Goal: Task Accomplishment & Management: Manage account settings

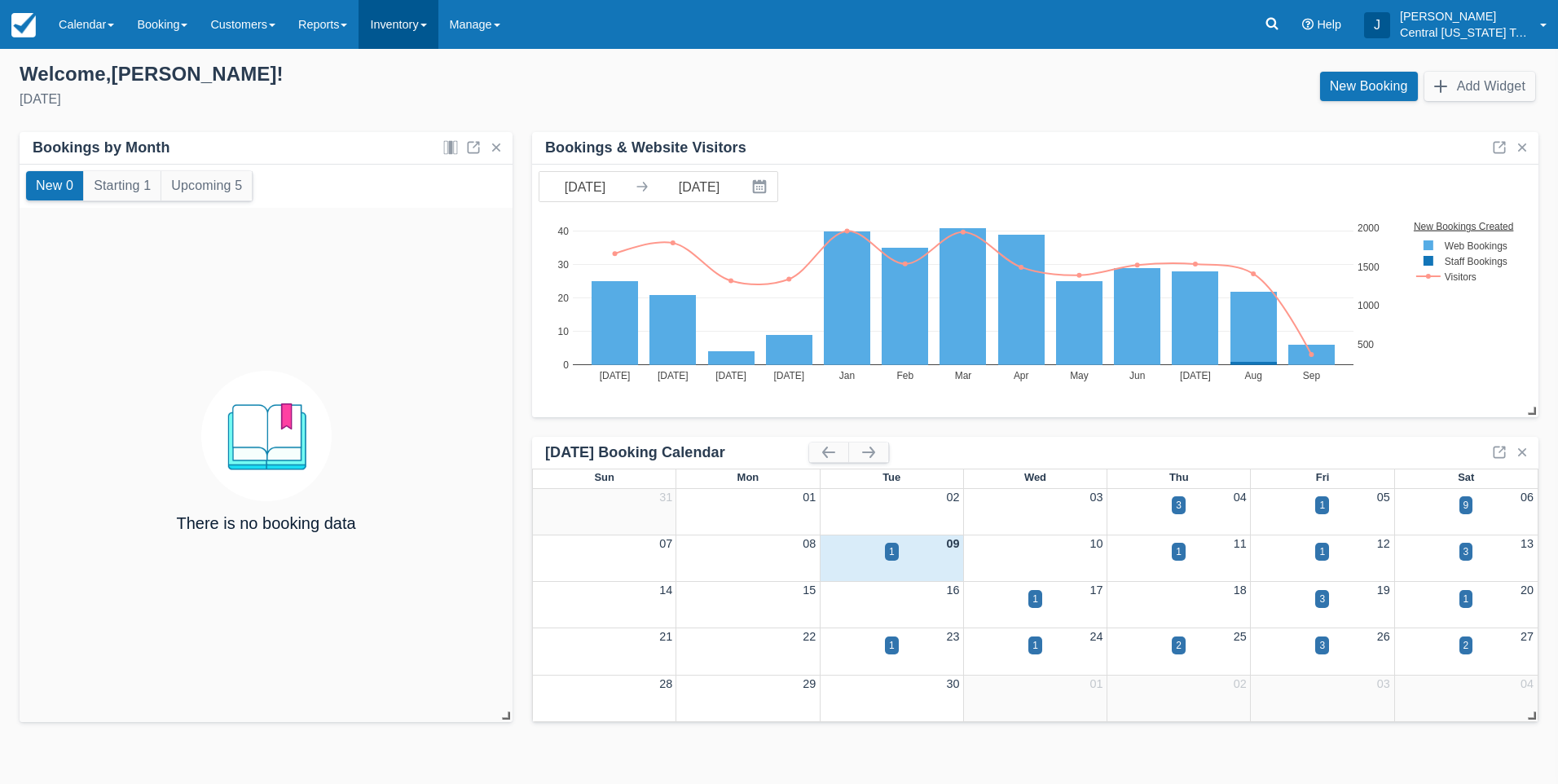
click at [409, 27] on link "Inventory" at bounding box center [398, 25] width 79 height 49
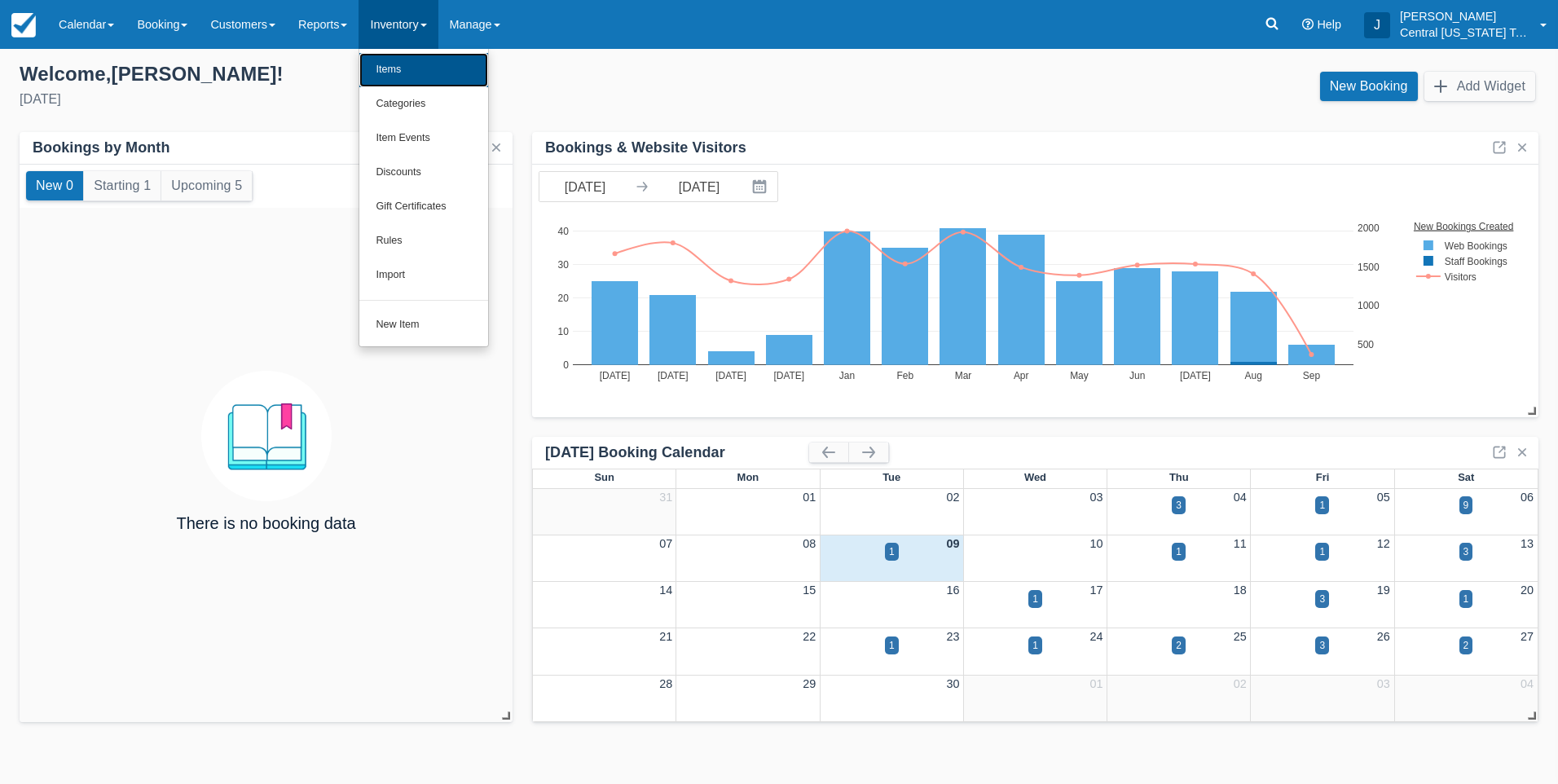
click at [416, 68] on link "Items" at bounding box center [423, 69] width 129 height 34
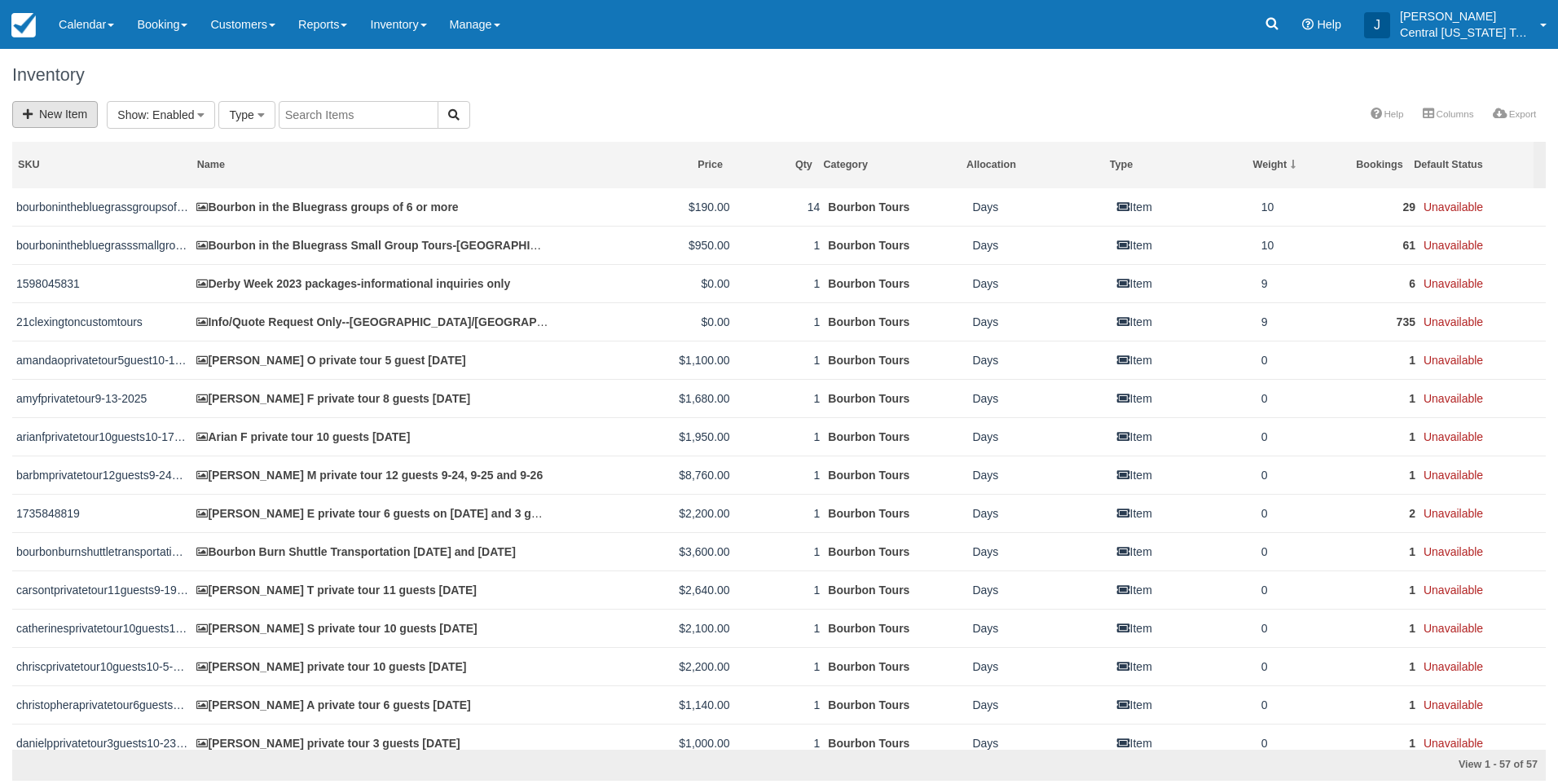
click at [86, 113] on link "New Item" at bounding box center [55, 114] width 86 height 26
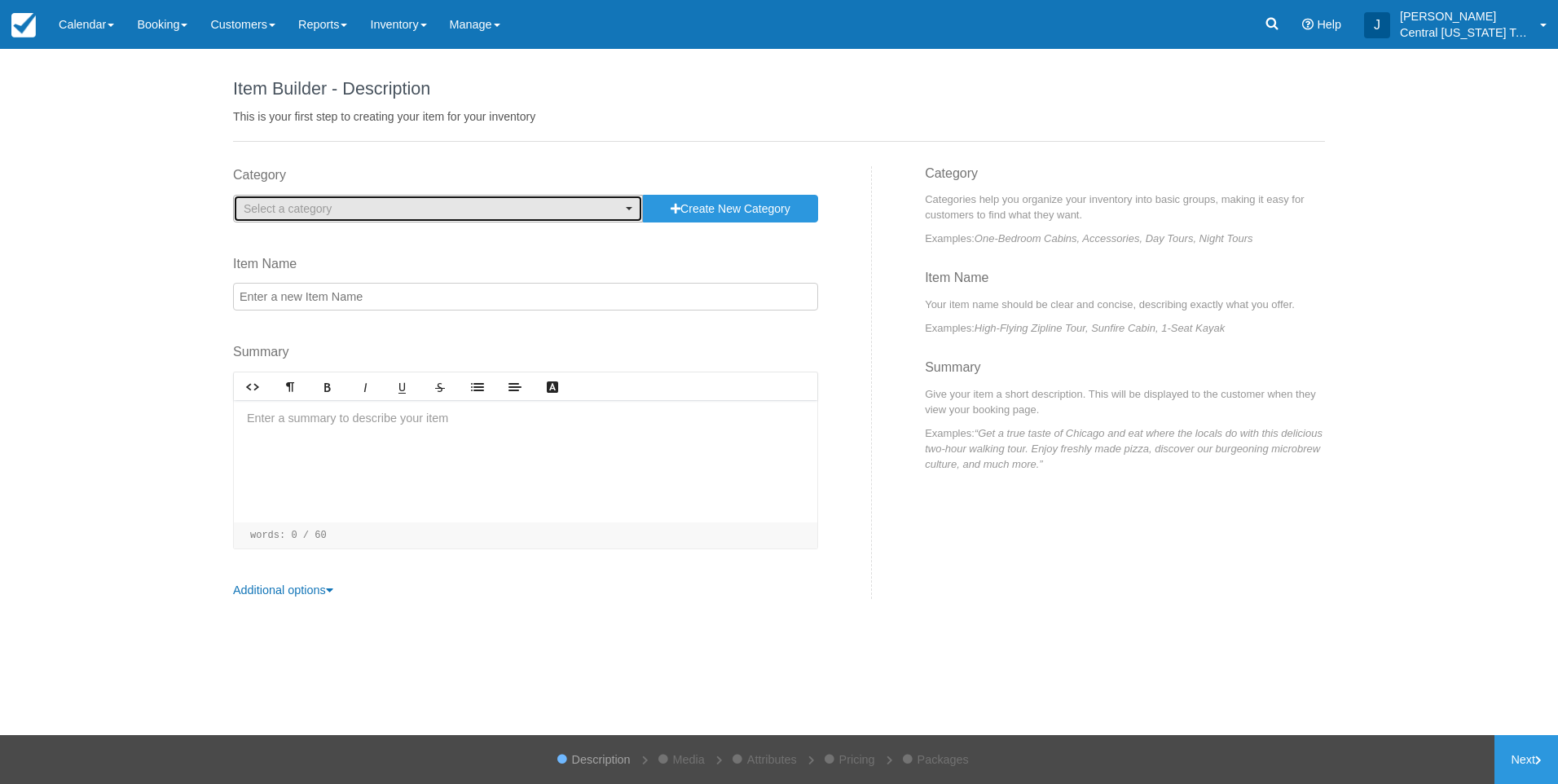
click at [340, 202] on span "Select a category" at bounding box center [433, 209] width 378 height 16
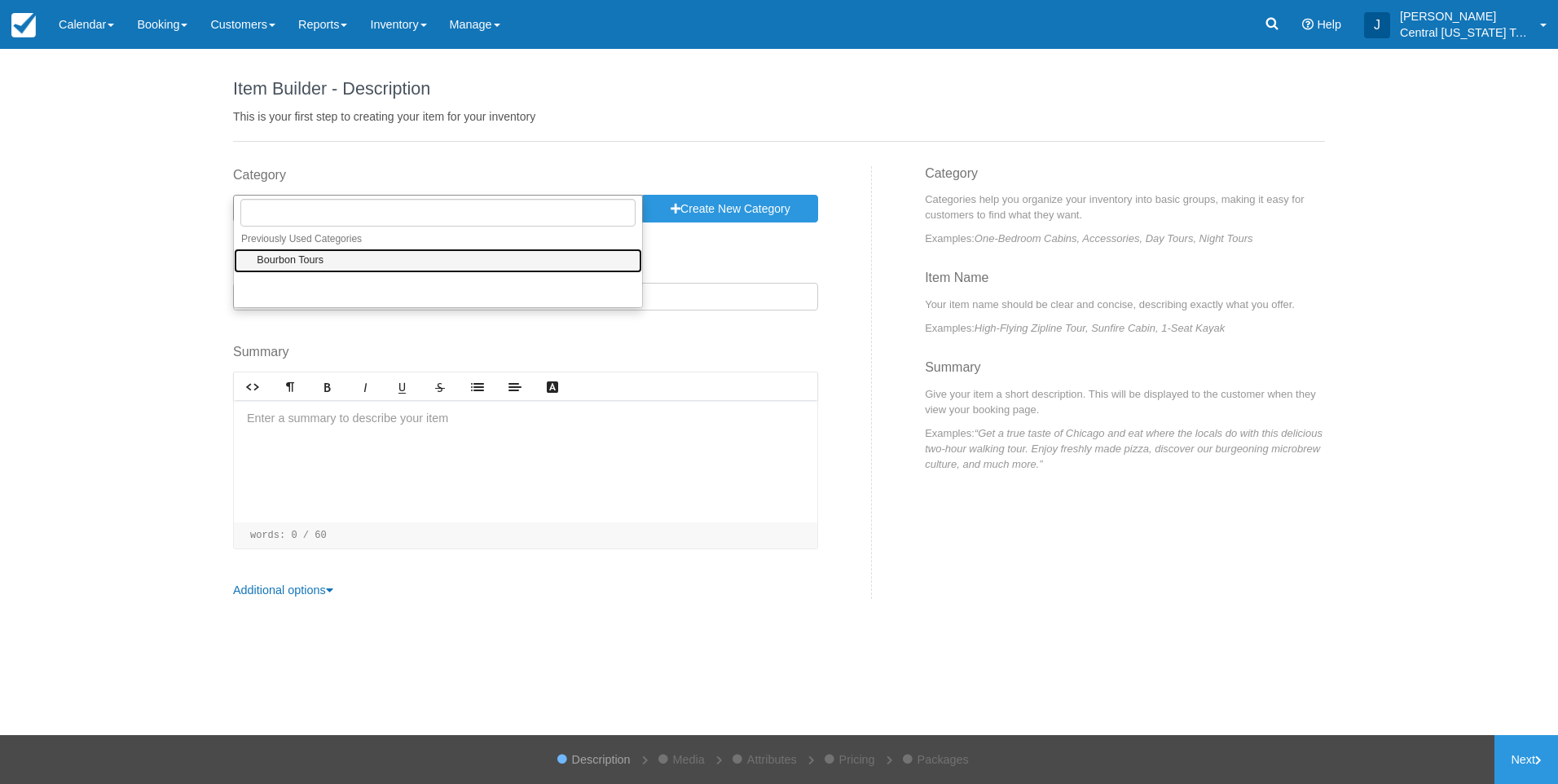
click at [309, 260] on span "Bourbon Tours" at bounding box center [289, 261] width 67 height 15
select select "1"
click at [311, 301] on input "Item Name" at bounding box center [525, 297] width 585 height 27
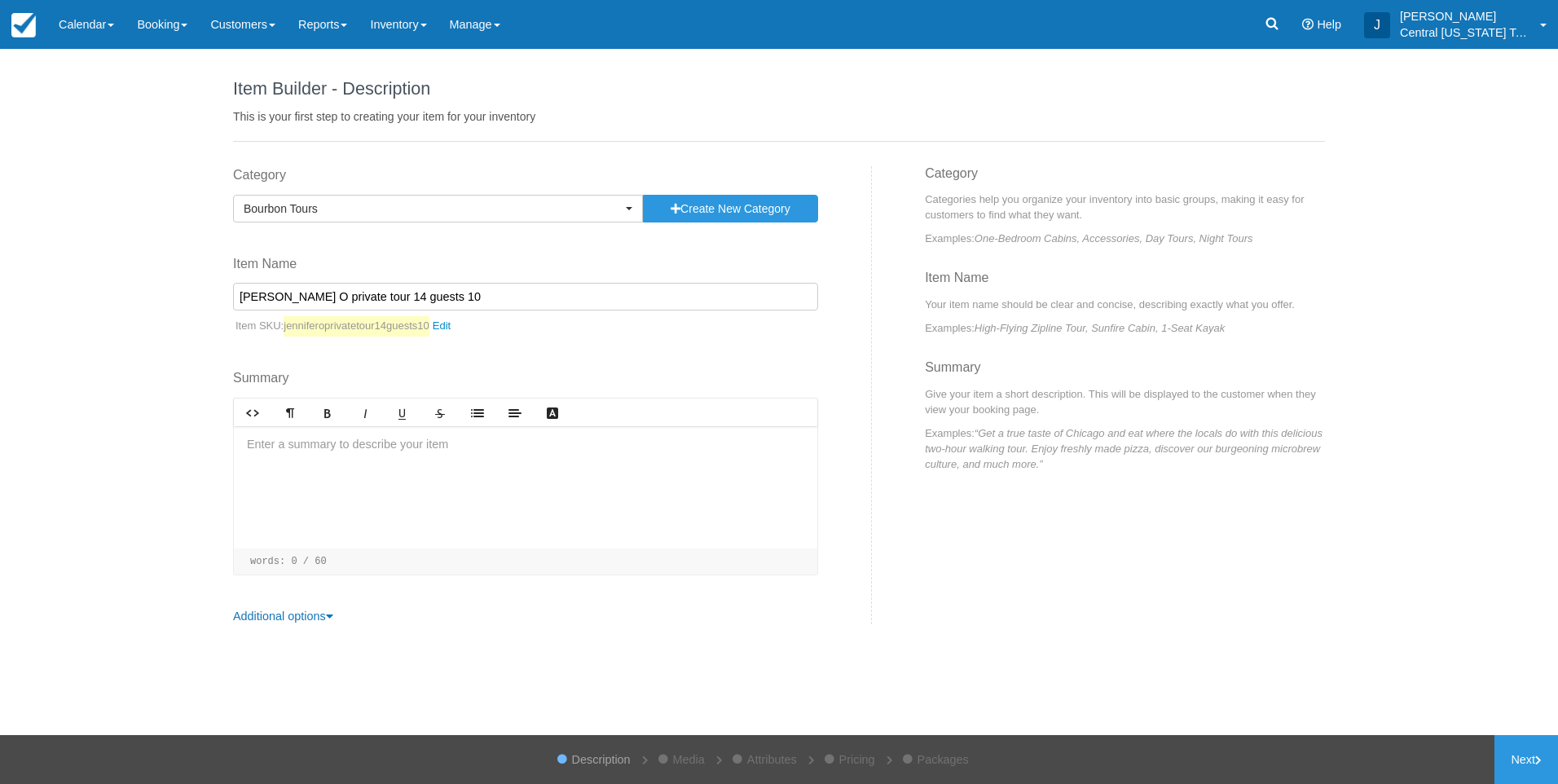
click at [387, 468] on div at bounding box center [525, 487] width 583 height 122
click at [467, 298] on input "Jennifer O private tour 14 guests 10" at bounding box center [525, 297] width 585 height 27
type input "[PERSON_NAME] private tour 14 guests [DATE]"
click at [341, 449] on div at bounding box center [525, 487] width 583 height 122
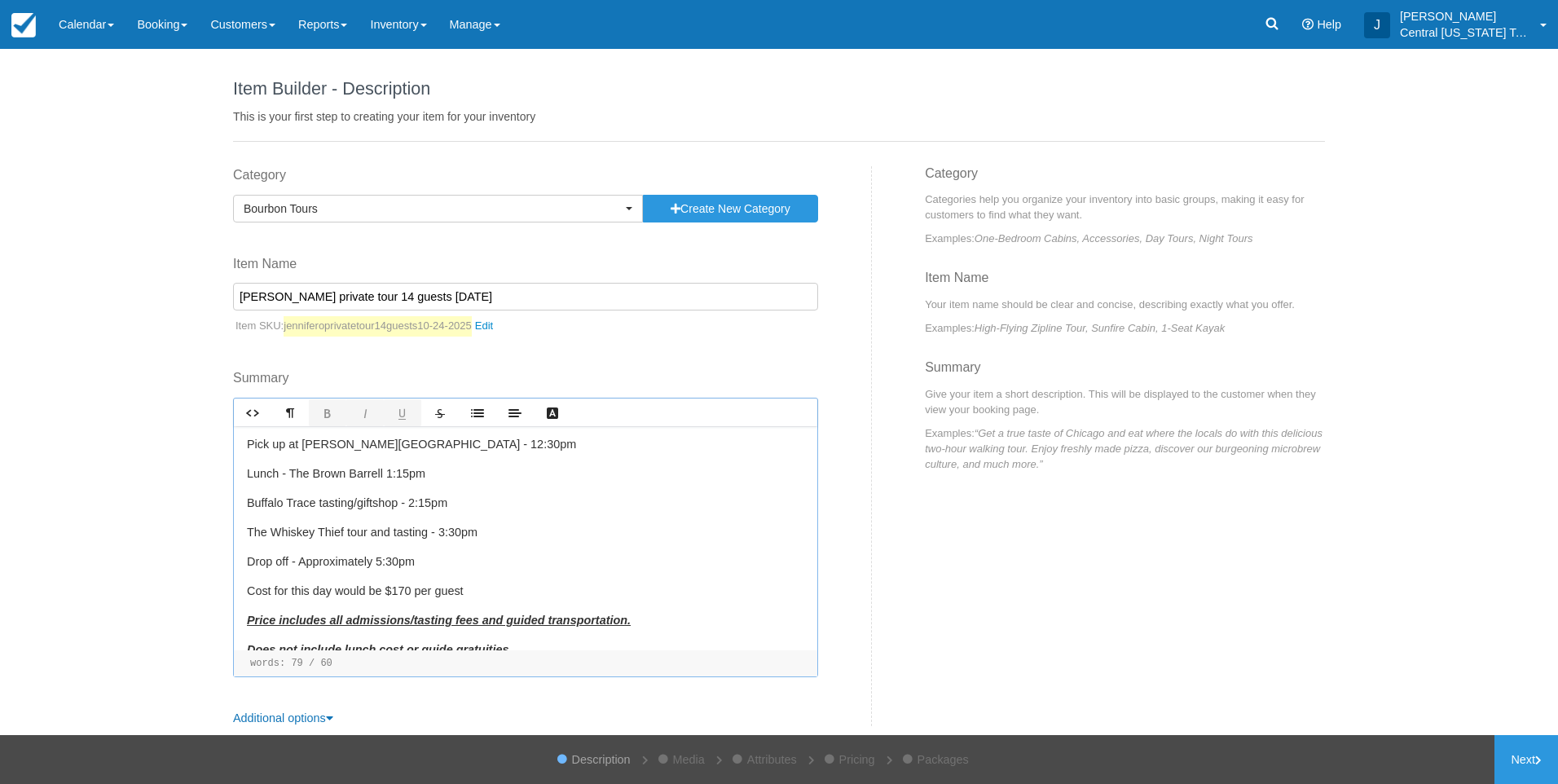
click at [434, 475] on p "Lunch - The Brown Barrell 1:15pm" at bounding box center [526, 475] width 558 height 18
click at [467, 501] on p "Buffalo Trace tasting/giftshop - 2:15pm" at bounding box center [526, 504] width 558 height 18
click at [1508, 755] on link "Next" at bounding box center [1526, 759] width 64 height 49
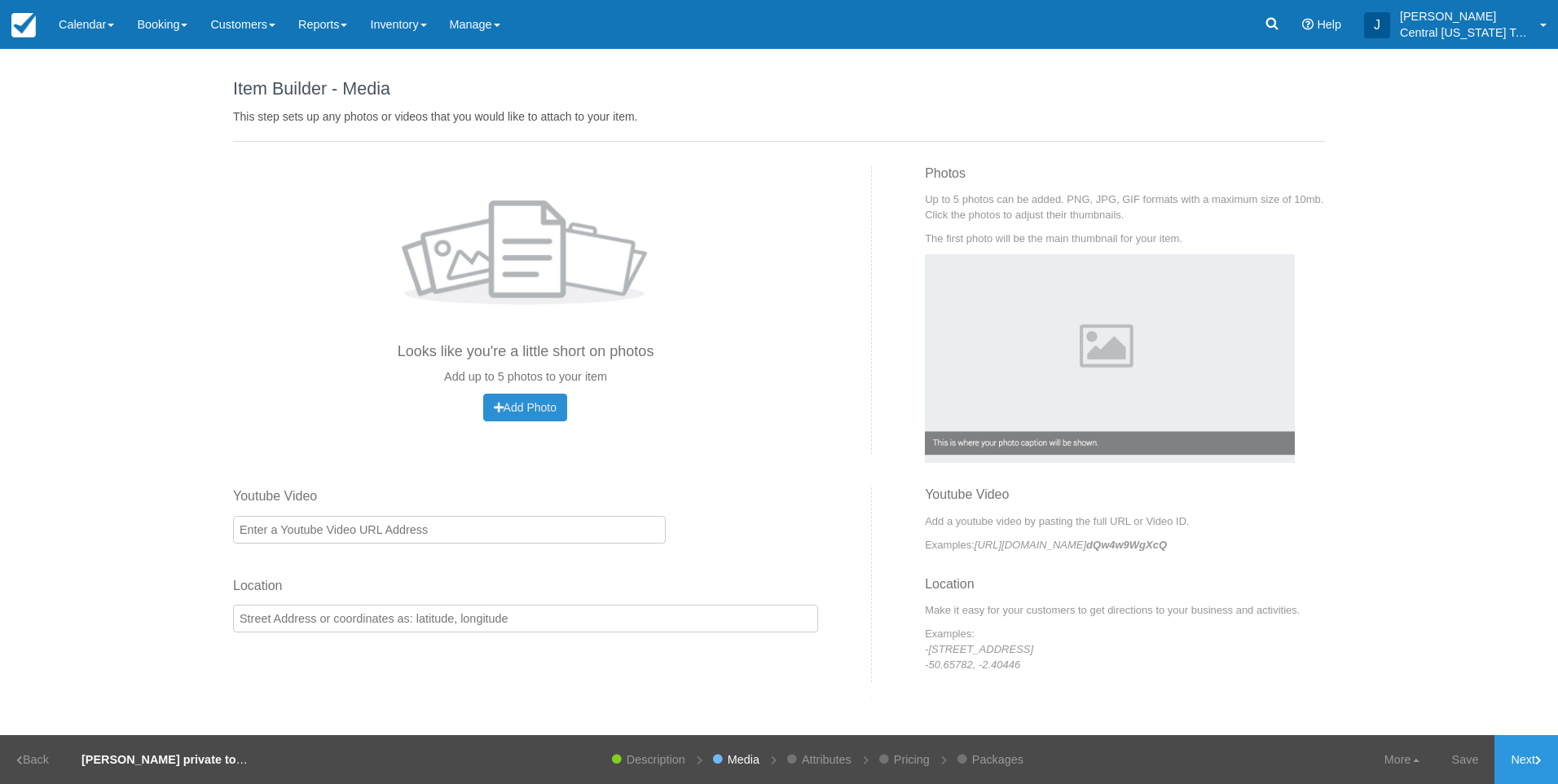
click at [530, 401] on span "Add Photo" at bounding box center [525, 407] width 63 height 13
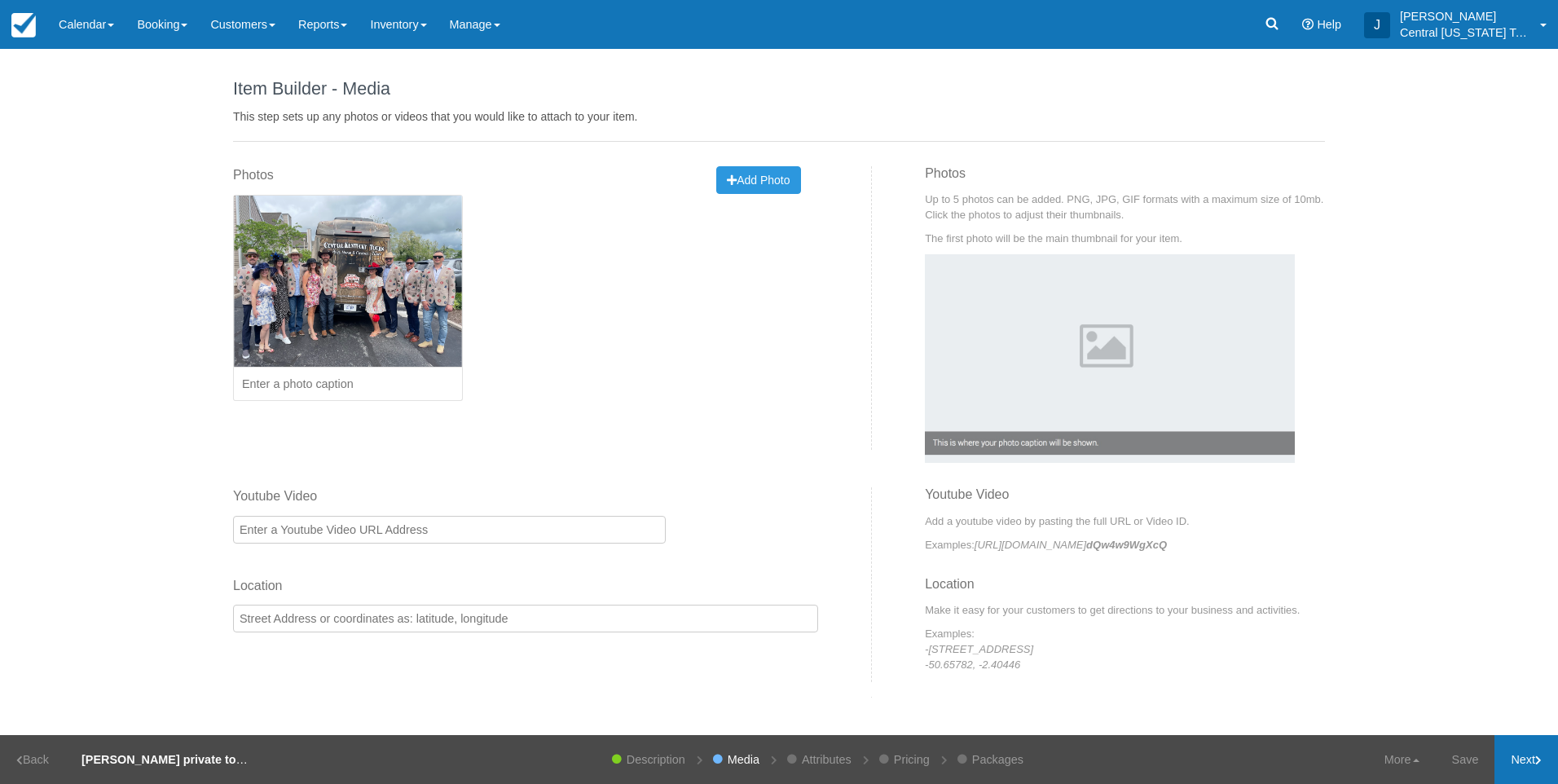
click at [1528, 766] on link "Next" at bounding box center [1526, 759] width 64 height 49
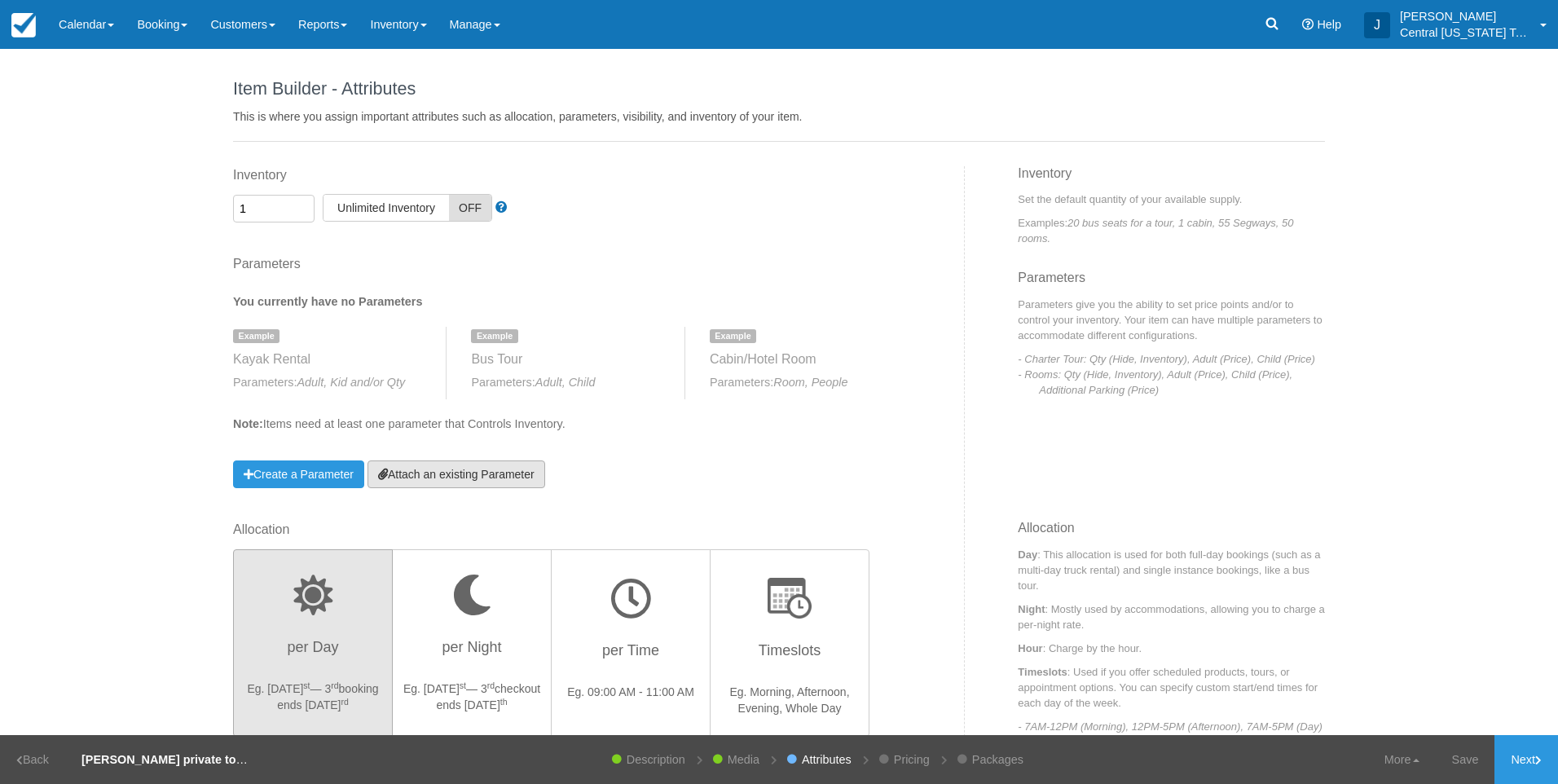
click at [448, 467] on link "Attach an existing Parameter" at bounding box center [456, 474] width 178 height 27
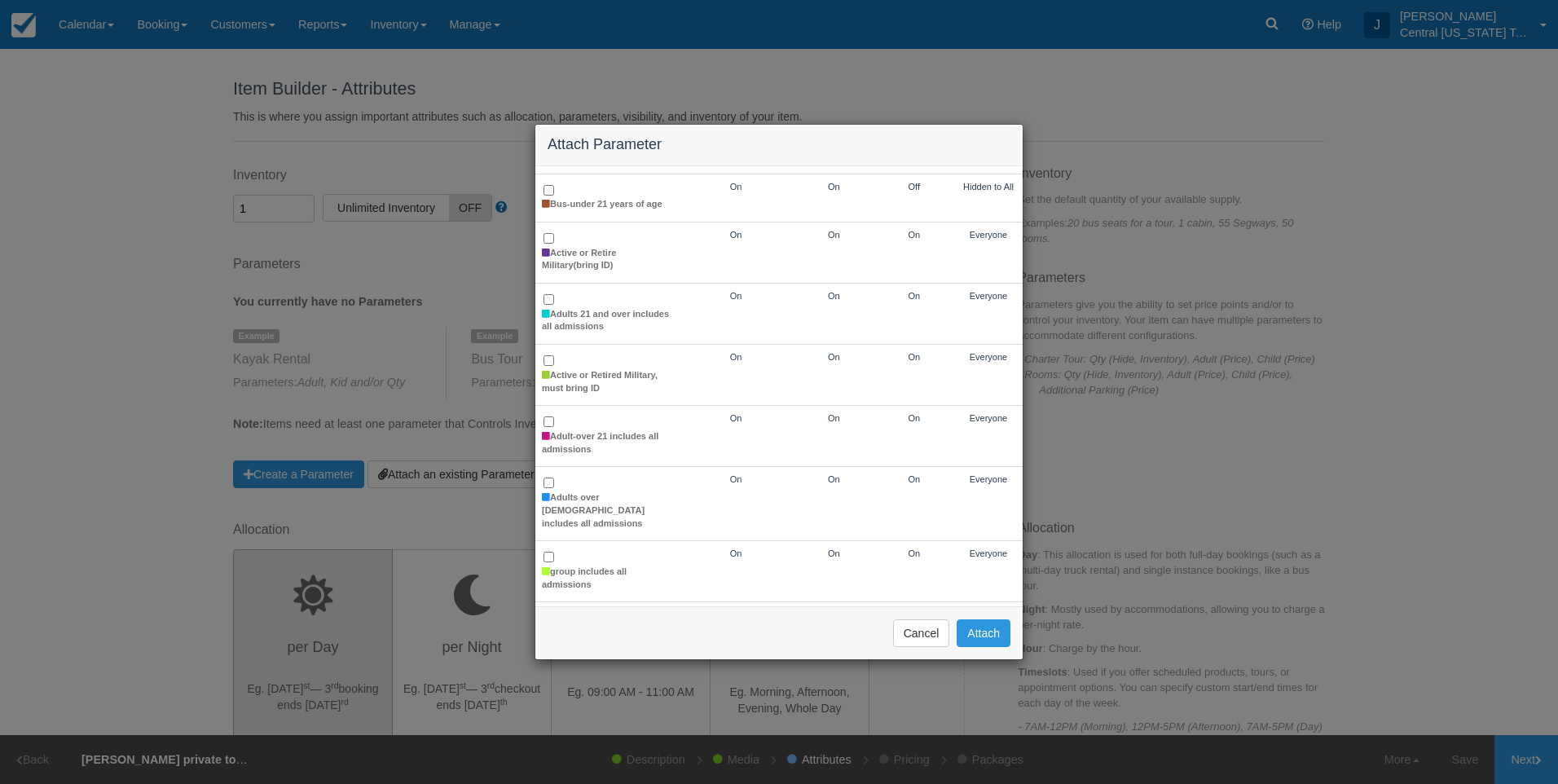
scroll to position [163, 0]
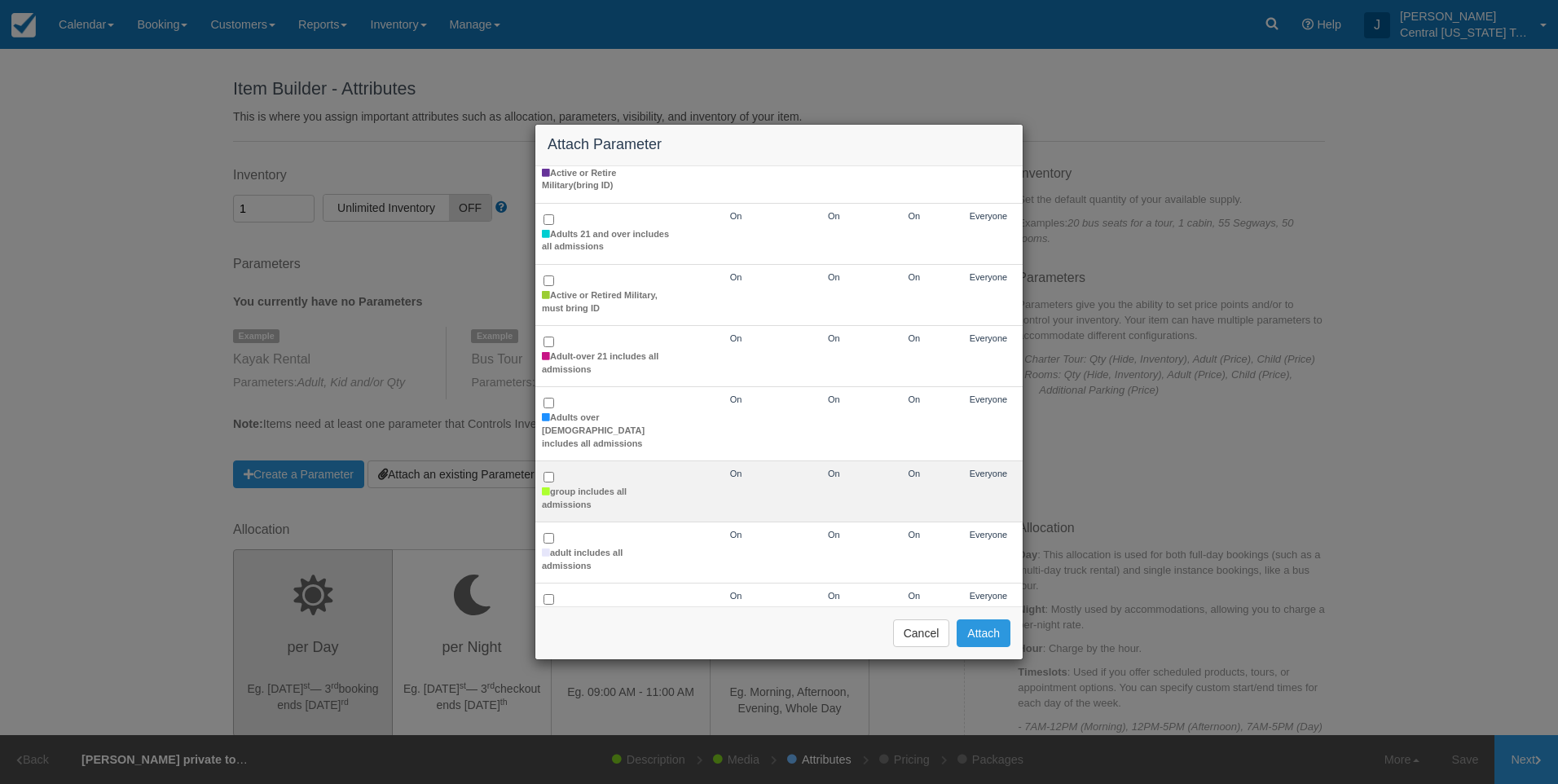
click at [561, 467] on td "group includes all admissions" at bounding box center [607, 491] width 142 height 61
checkbox input "true"
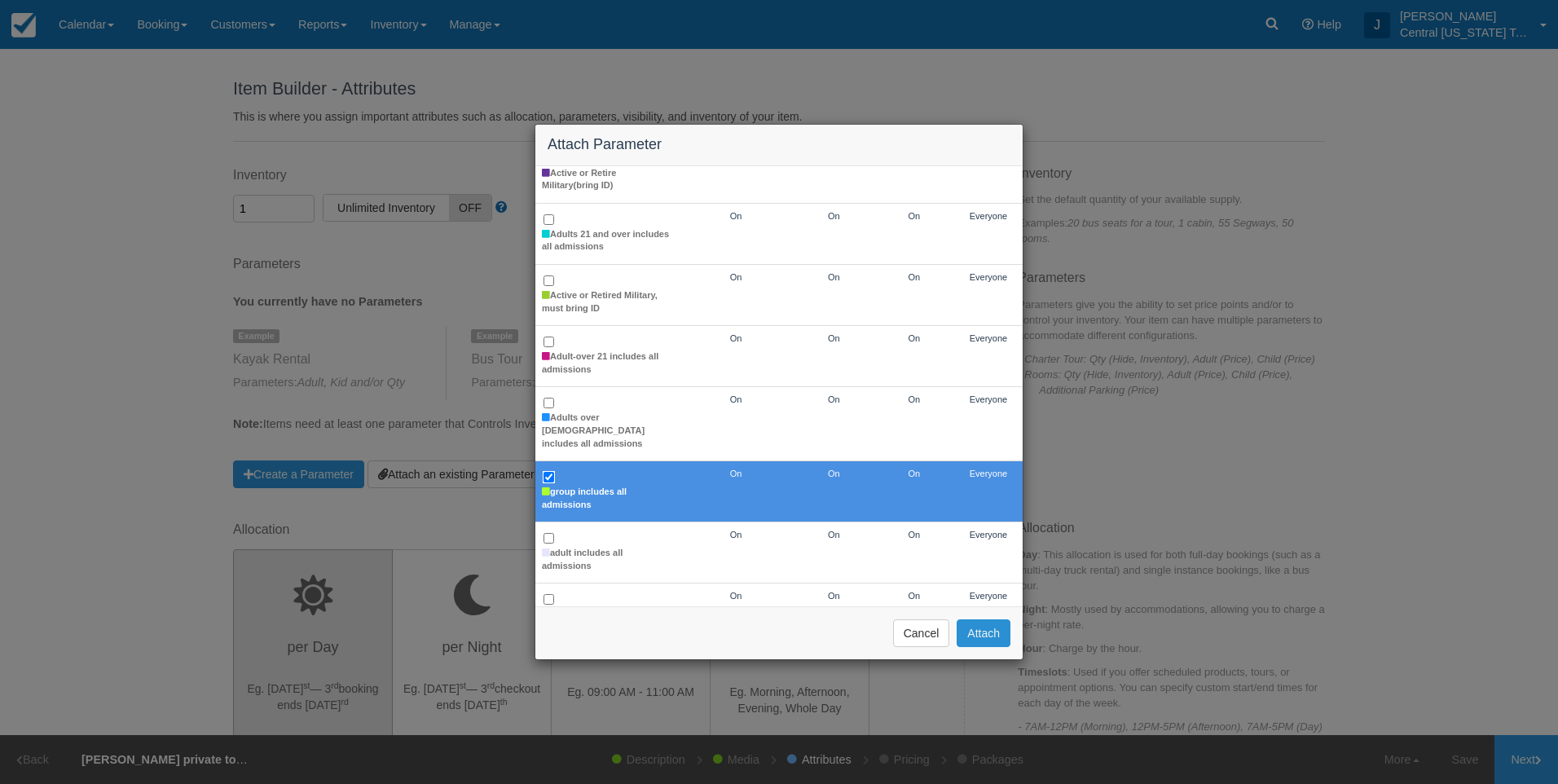
click at [989, 635] on button "Attach" at bounding box center [983, 632] width 54 height 27
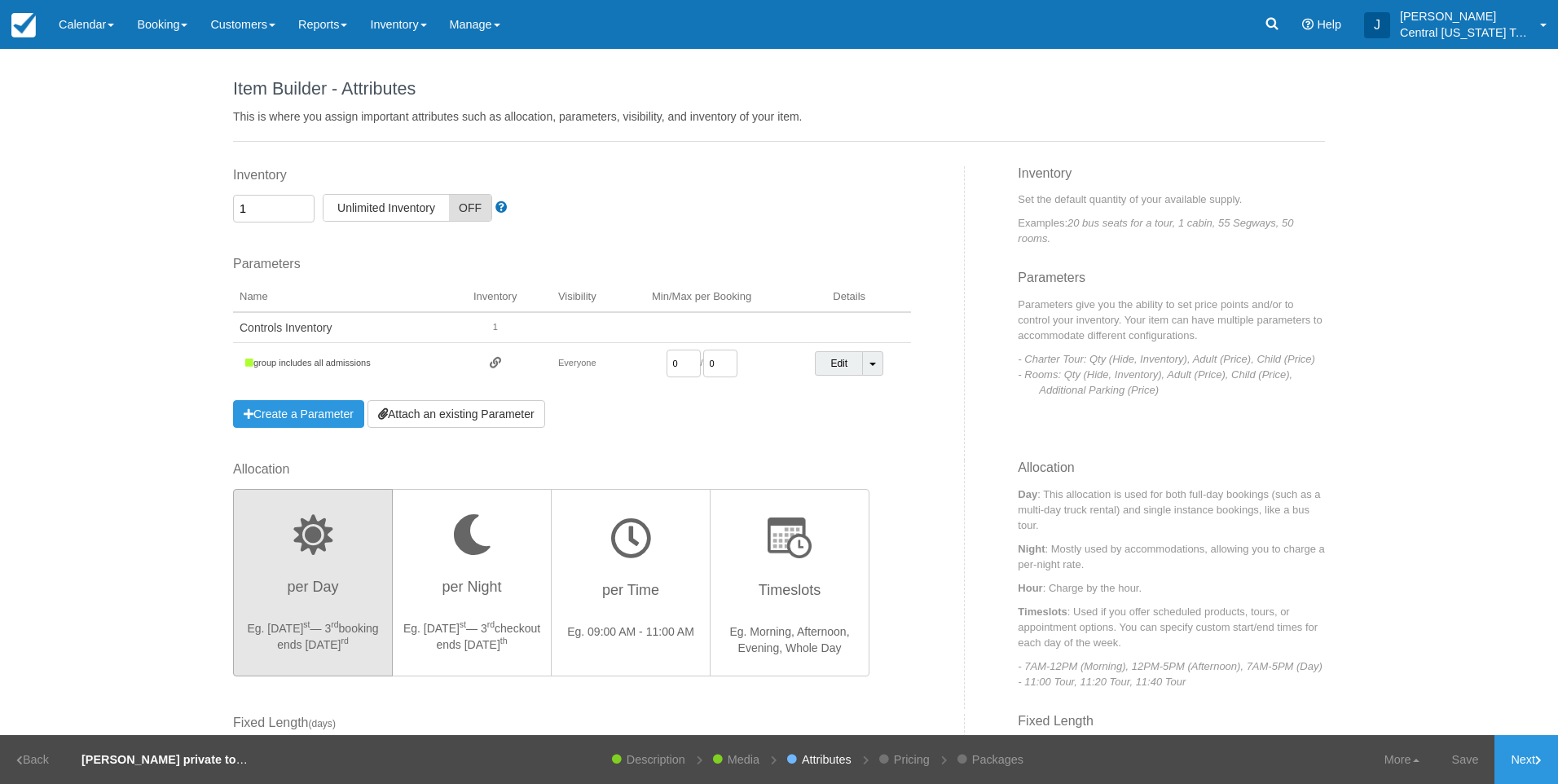
drag, startPoint x: 655, startPoint y: 367, endPoint x: 595, endPoint y: 371, distance: 60.1
click at [616, 374] on td "0 / 0" at bounding box center [701, 364] width 171 height 42
type input "1"
click at [830, 437] on div "Inventory 1 Unlimited ON Unlimited Inventory OFF This item is a Product Groupin…" at bounding box center [592, 313] width 744 height 294
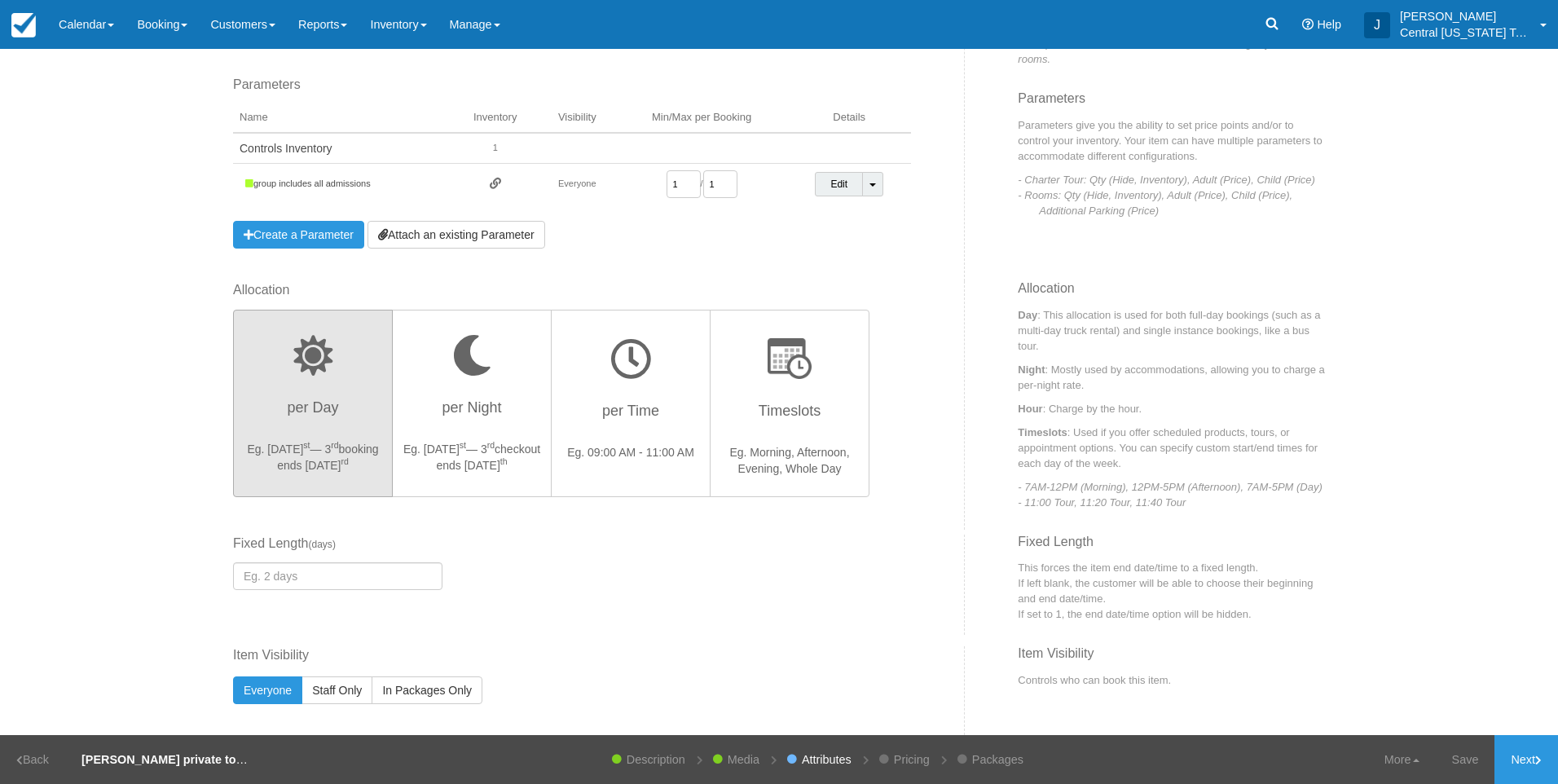
scroll to position [0, 0]
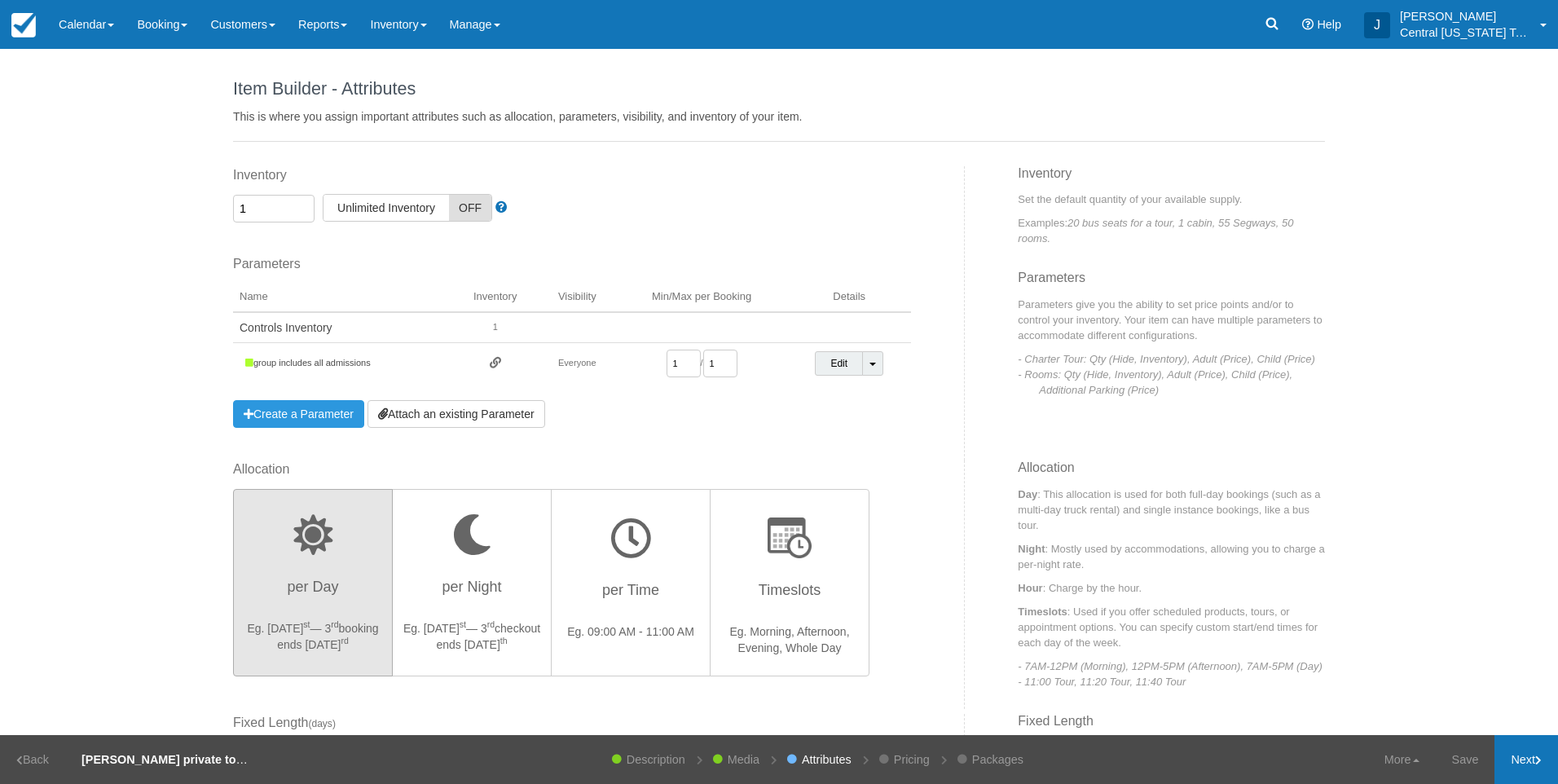
click at [1541, 757] on icon at bounding box center [1538, 760] width 6 height 10
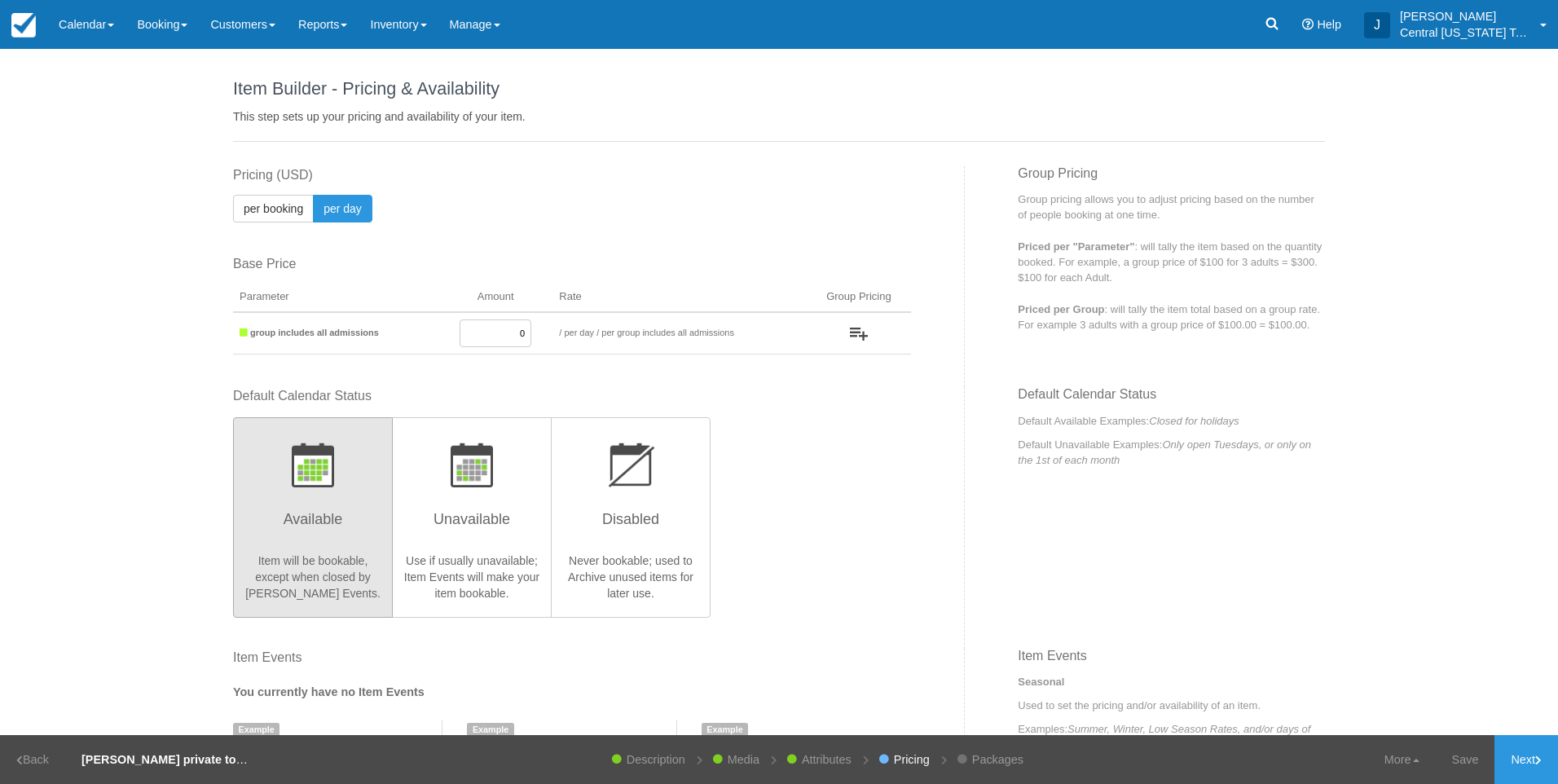
click at [503, 338] on input "0" at bounding box center [496, 333] width 72 height 27
drag, startPoint x: 483, startPoint y: 338, endPoint x: 644, endPoint y: 292, distance: 167.4
click at [626, 300] on table "Parameter Amount Rate Group Pricing to / per booking per day / Priced per Qty P…" at bounding box center [571, 319] width 678 height 72
type input "2380"
click at [894, 543] on div "Default Calendar Status Available Item will be bookable, except when closed by …" at bounding box center [571, 501] width 678 height 229
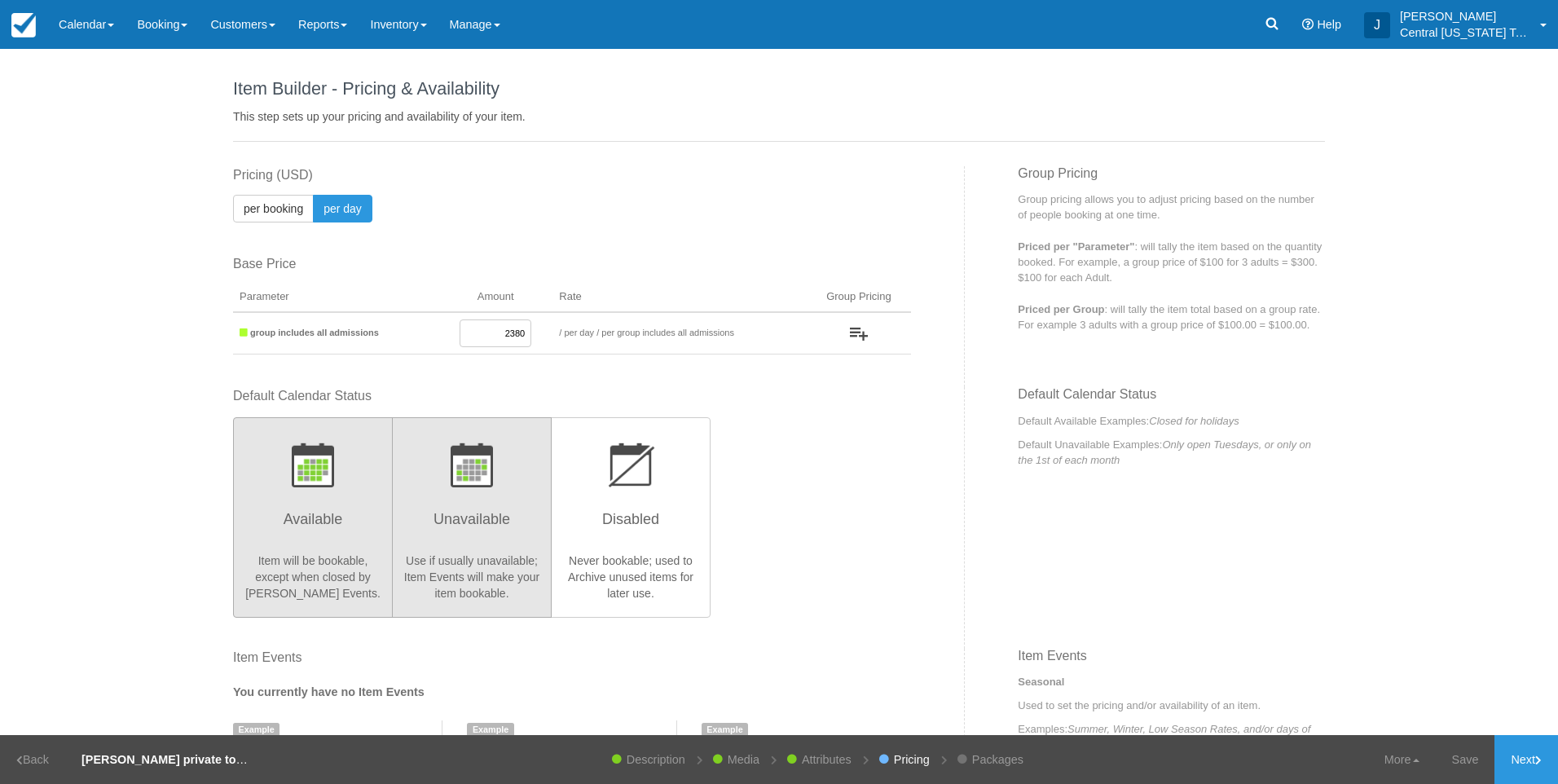
click at [506, 559] on p "Use if usually unavailable; Item Events will make your item bookable." at bounding box center [472, 577] width 139 height 49
radio input "true"
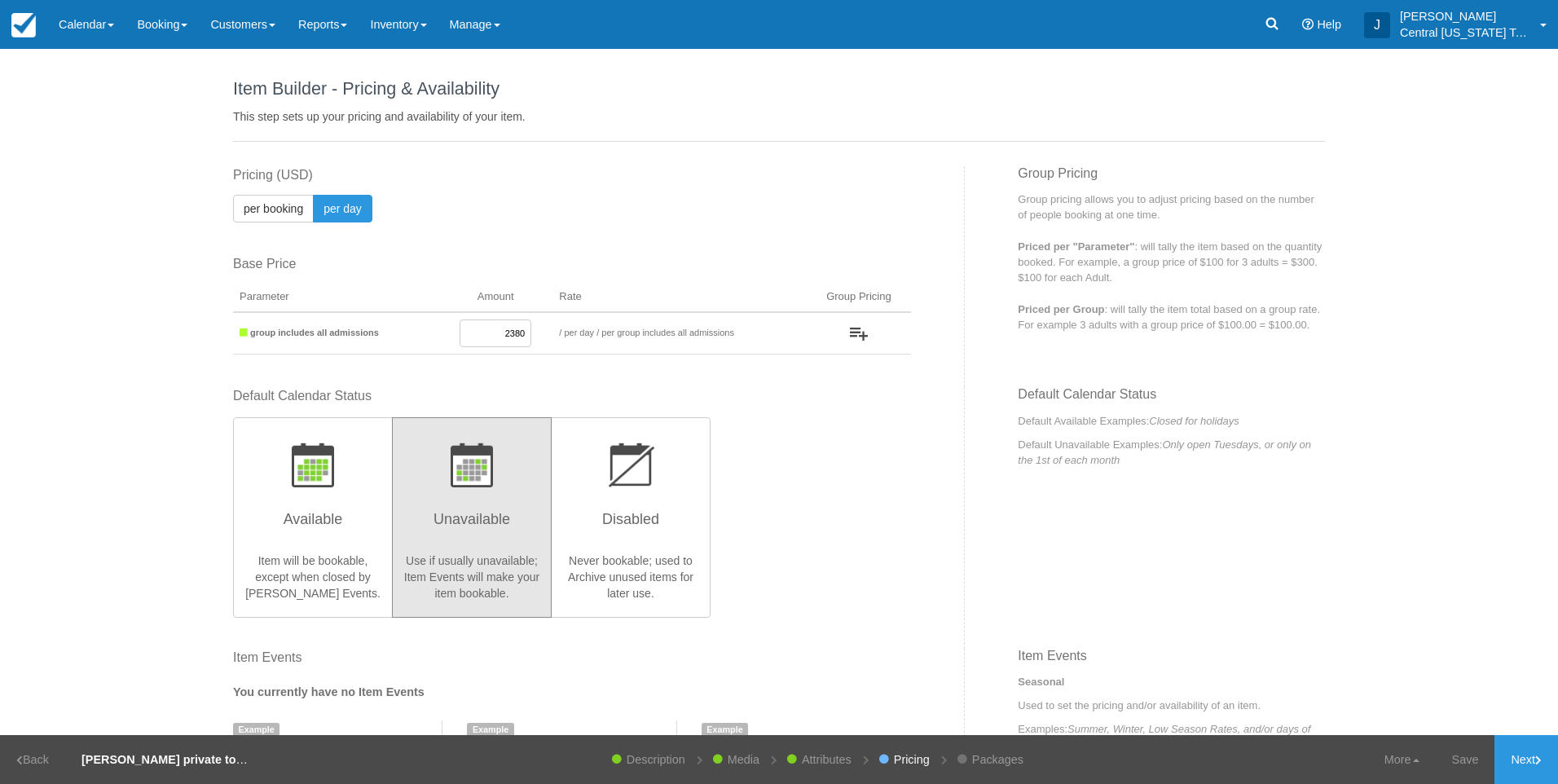
click at [871, 536] on div "Default Calendar Status Available Item will be bookable, except when closed by …" at bounding box center [571, 501] width 678 height 229
click at [1500, 750] on link "Next" at bounding box center [1526, 759] width 64 height 49
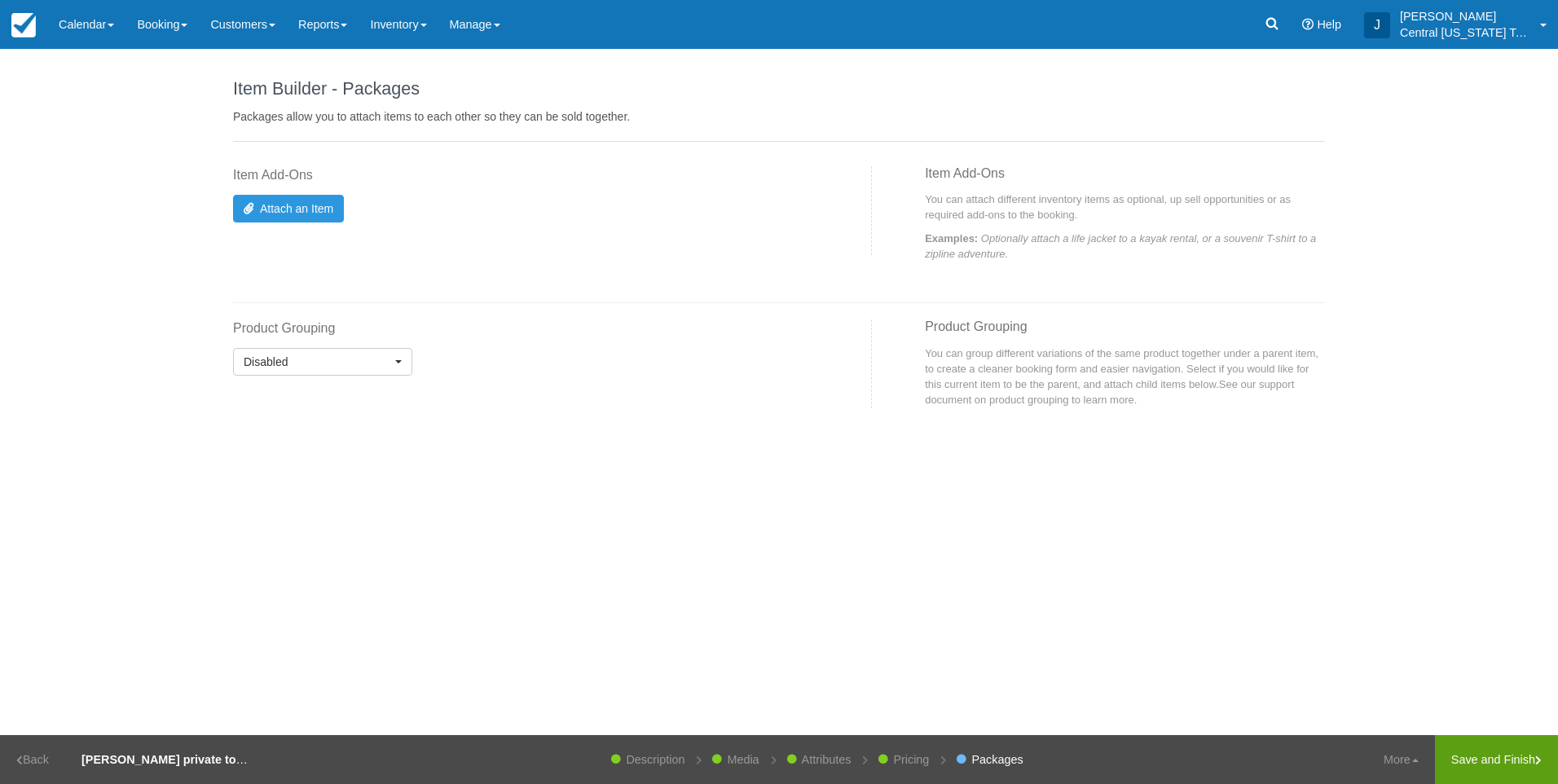
click at [1462, 754] on link "Save and Finish" at bounding box center [1496, 759] width 123 height 49
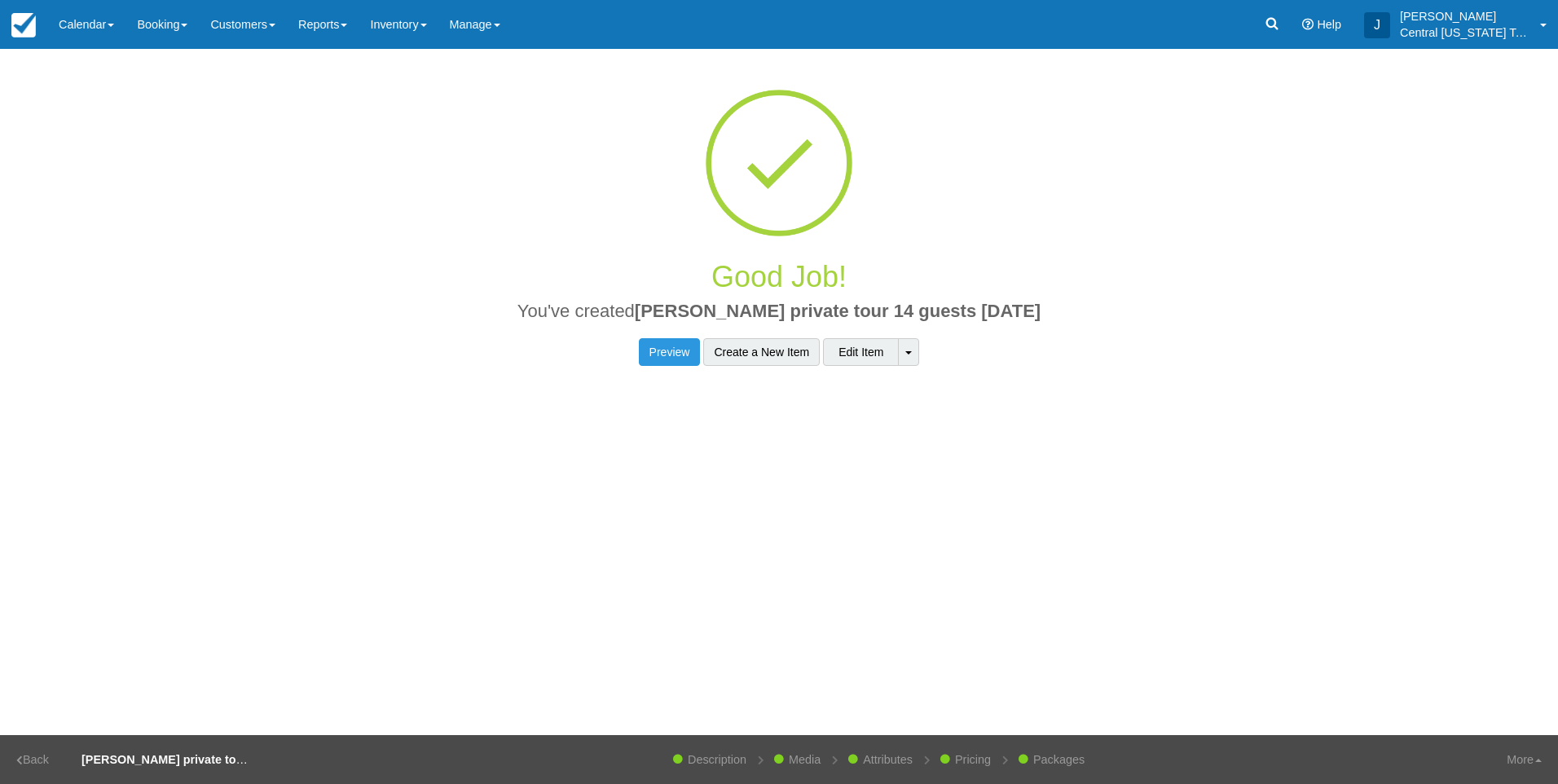
drag, startPoint x: 1037, startPoint y: 311, endPoint x: 687, endPoint y: 311, distance: 350.0
click at [657, 308] on h2 "You've created Jennifer O private tour 14 guests 10-24-2025" at bounding box center [779, 315] width 1067 height 28
copy span "[PERSON_NAME] private tour 14 guests [DATE]"
drag, startPoint x: 423, startPoint y: 26, endPoint x: 431, endPoint y: 34, distance: 11.3
click at [423, 27] on link "Inventory" at bounding box center [398, 25] width 79 height 49
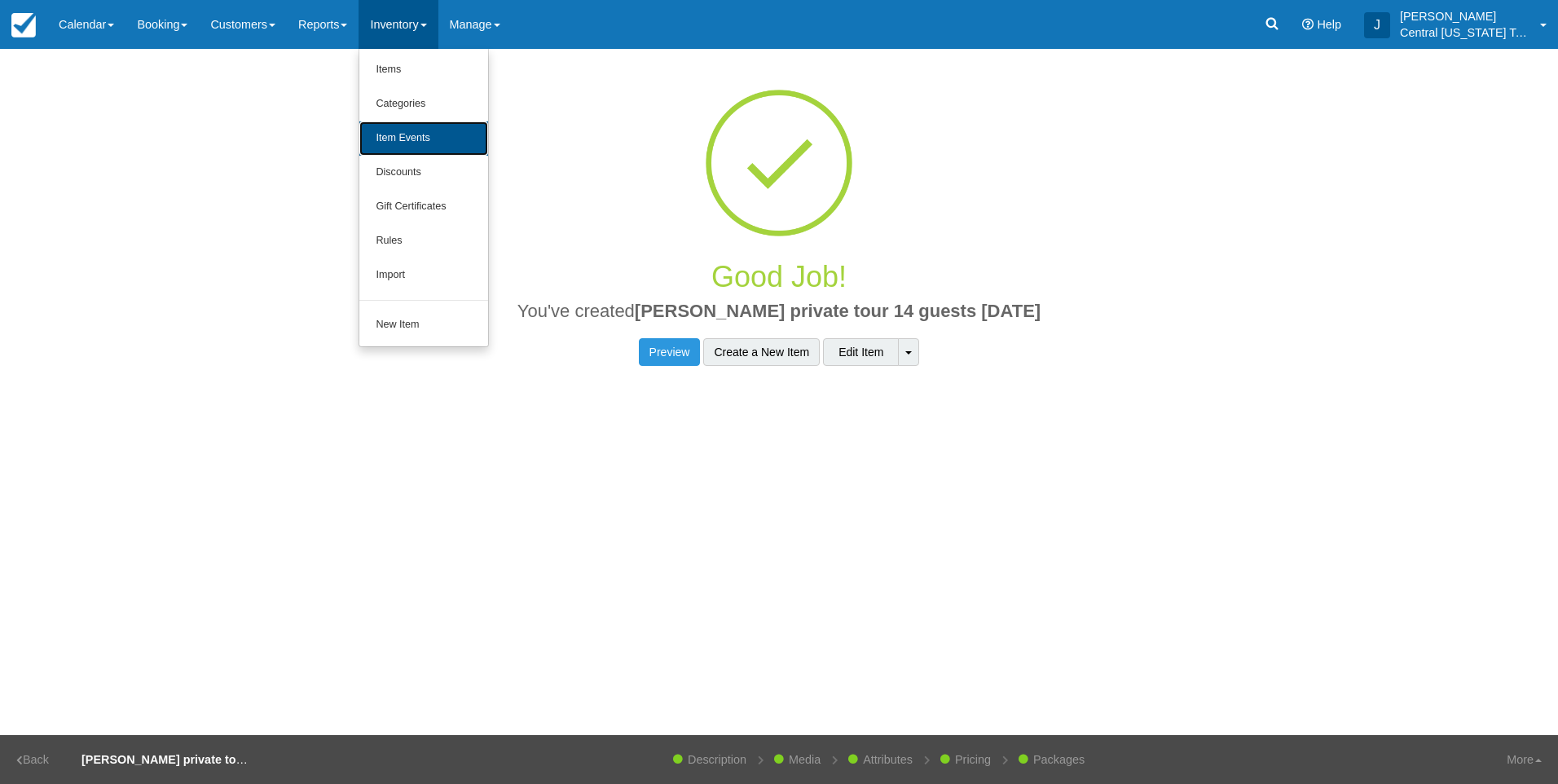
click at [475, 124] on link "Item Events" at bounding box center [423, 138] width 129 height 34
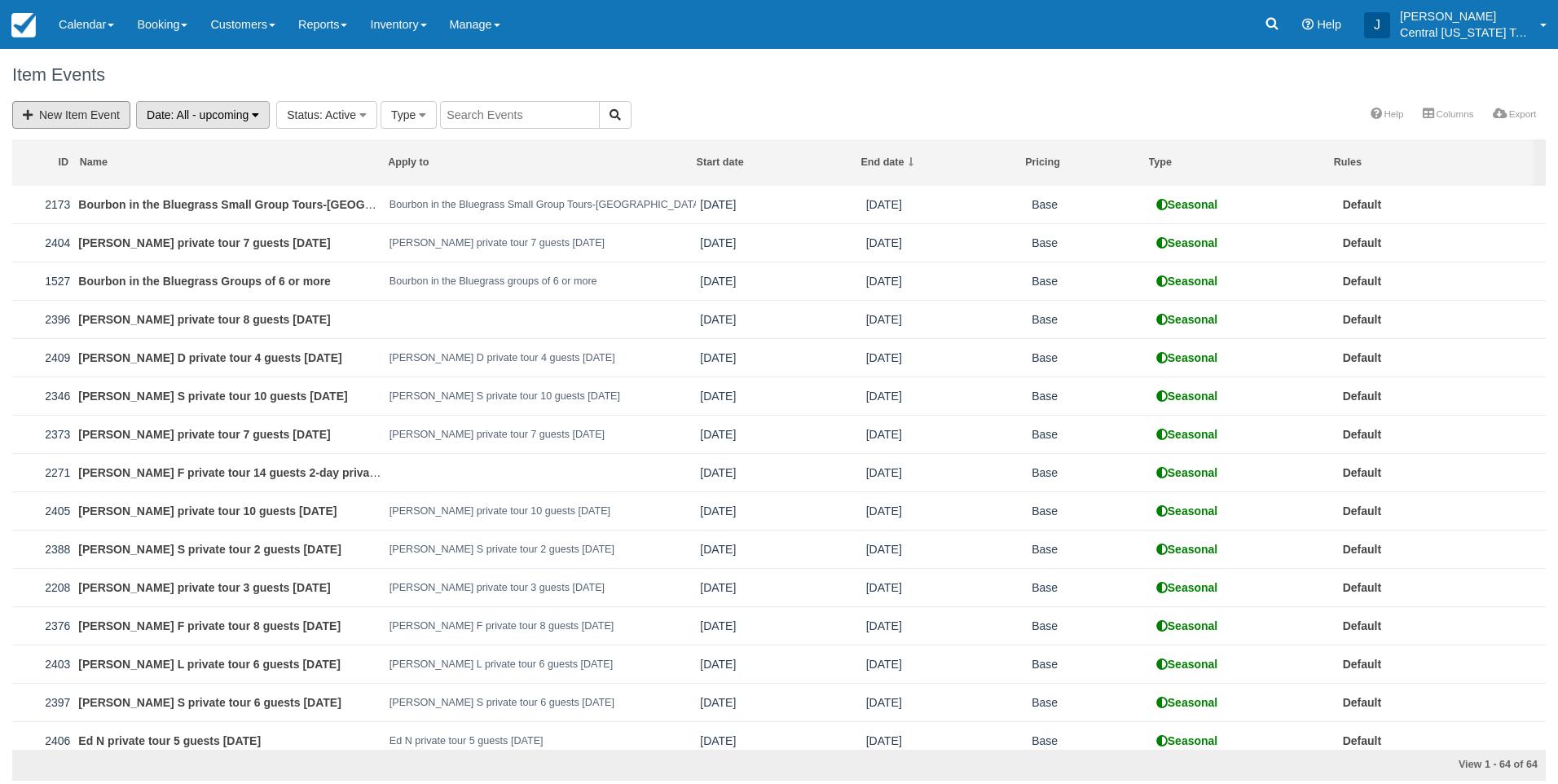
click at [117, 110] on link "New Item Event" at bounding box center [70, 115] width 118 height 27
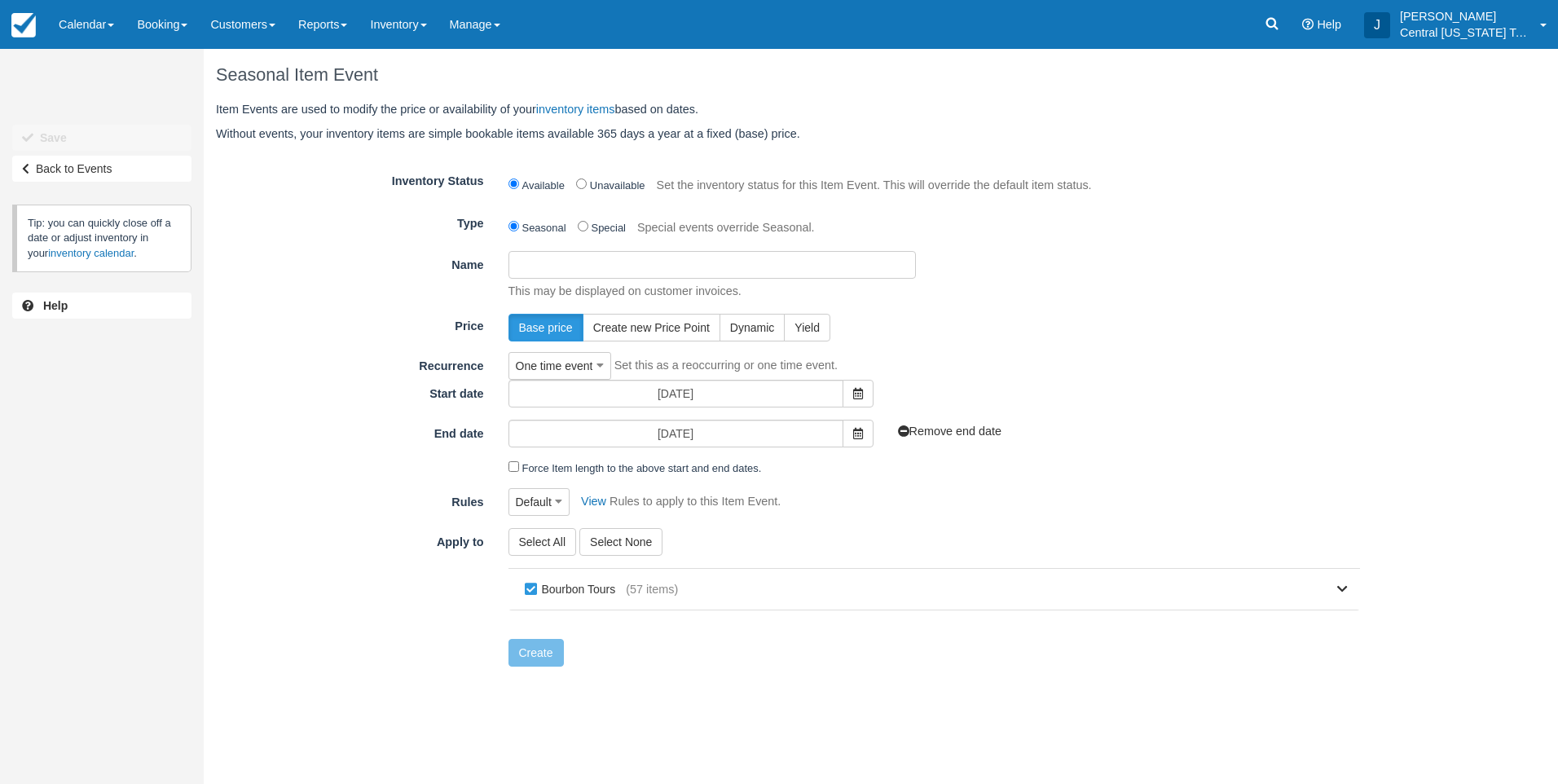
click at [596, 274] on input "Name" at bounding box center [712, 265] width 407 height 27
paste input "[PERSON_NAME] private tour 14 guests [DATE]"
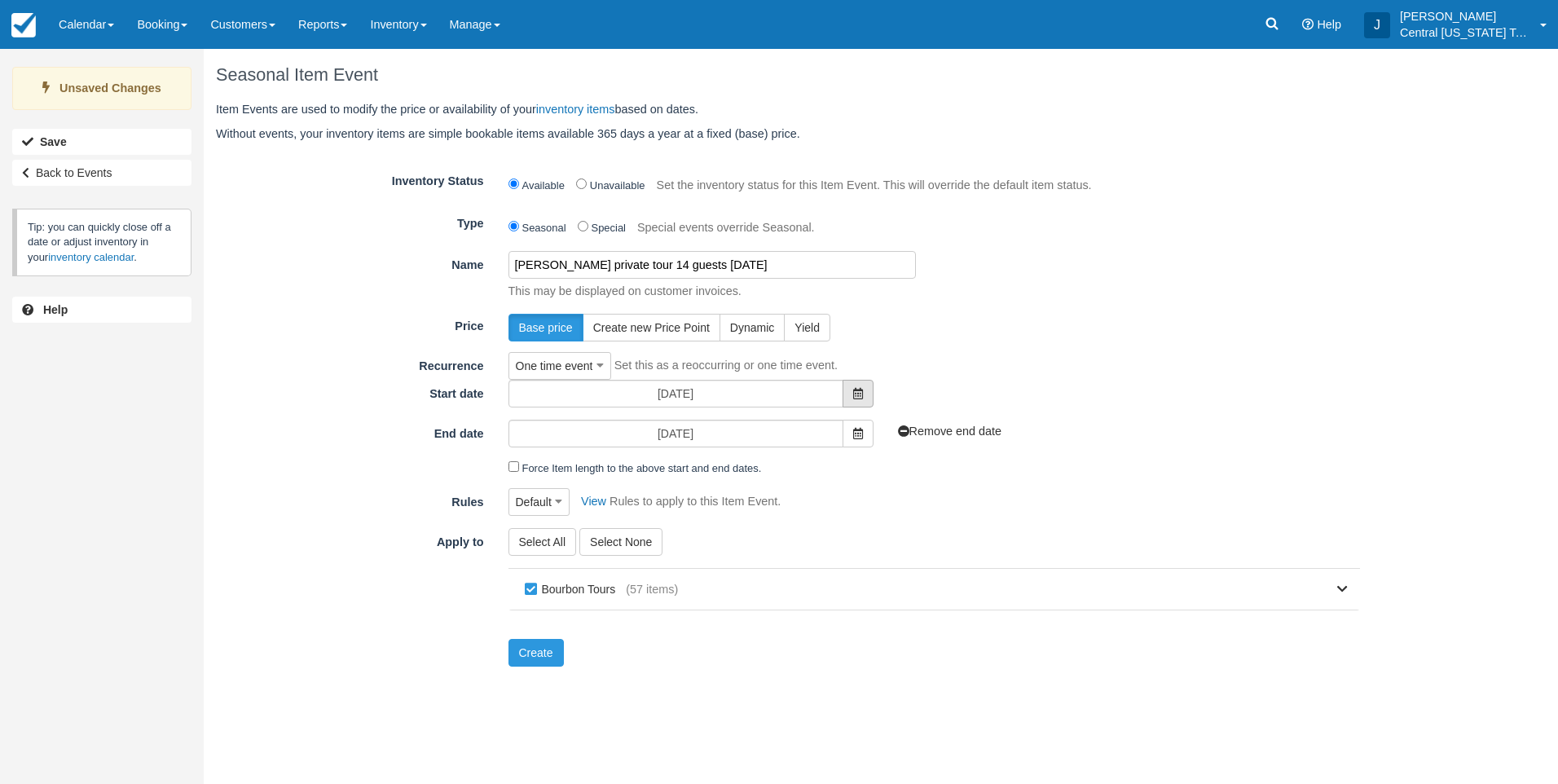
type input "[PERSON_NAME] private tour 14 guests [DATE]"
click at [860, 391] on icon at bounding box center [858, 393] width 10 height 11
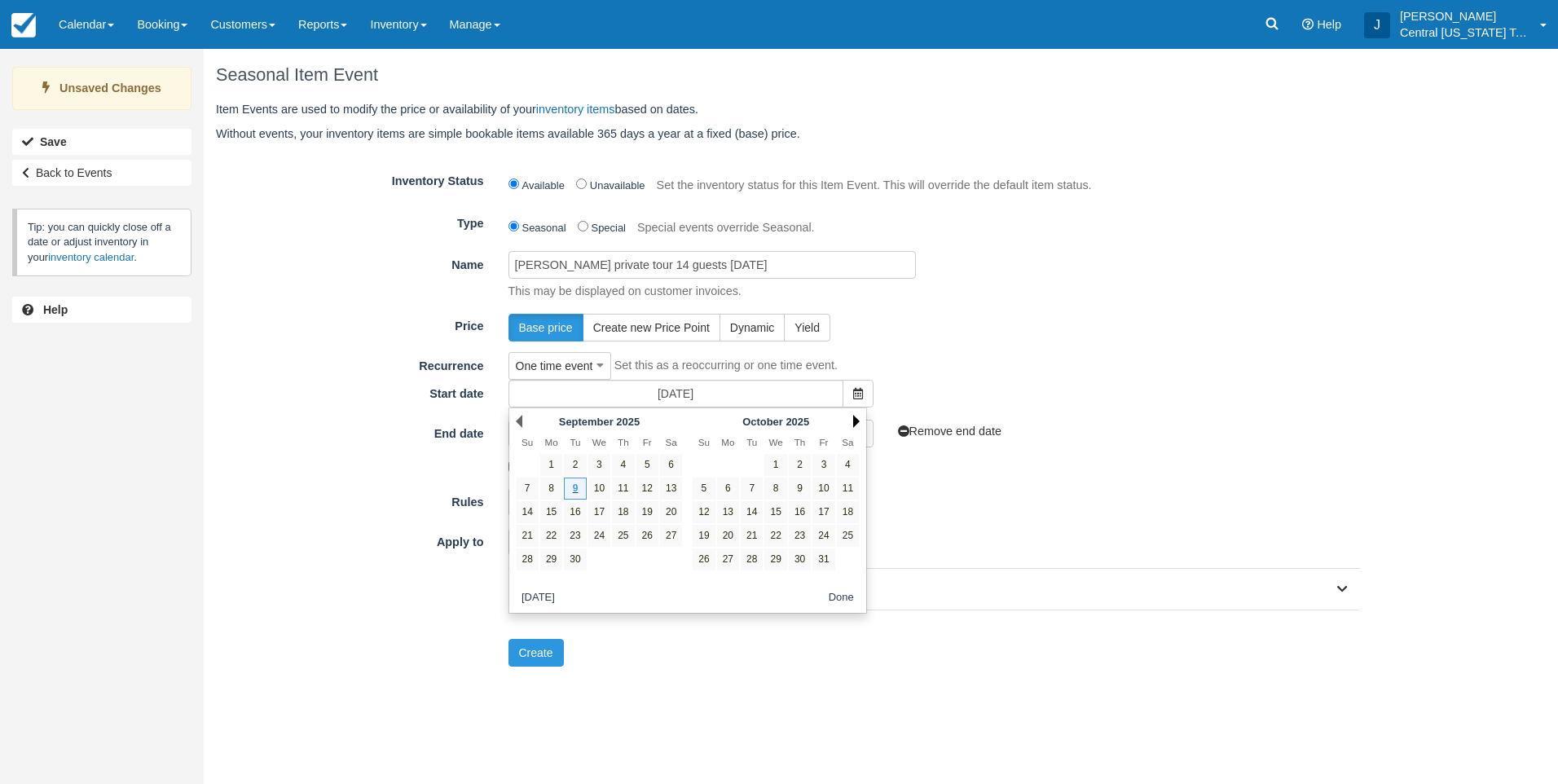
click at [858, 421] on link "Next" at bounding box center [856, 421] width 6 height 13
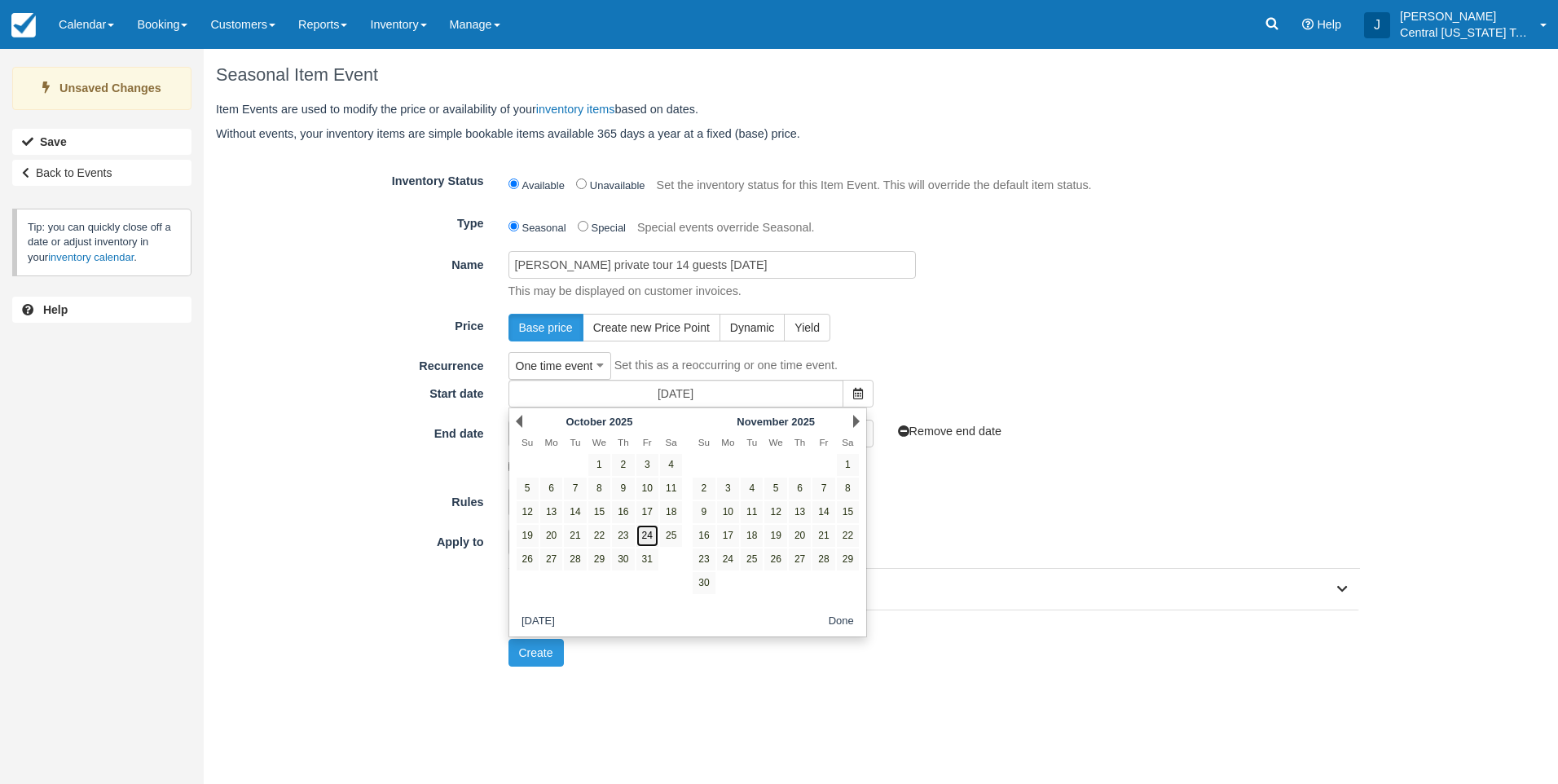
click at [650, 538] on link "24" at bounding box center [647, 536] width 22 height 22
type input "[DATE]"
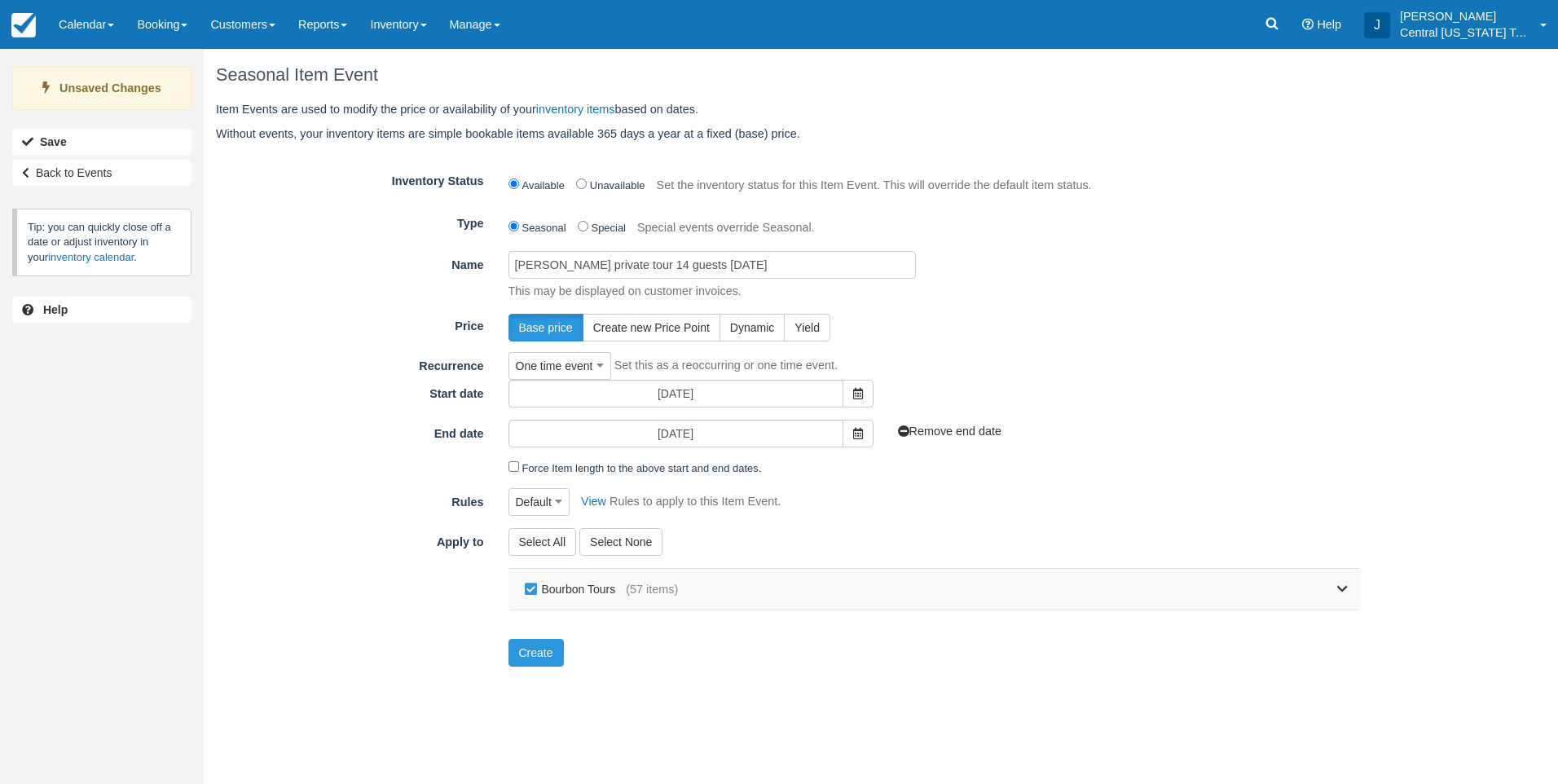
click at [559, 586] on label "Bourbon Tours" at bounding box center [573, 589] width 106 height 25
checkbox input "false"
click at [1341, 587] on icon at bounding box center [1343, 589] width 11 height 11
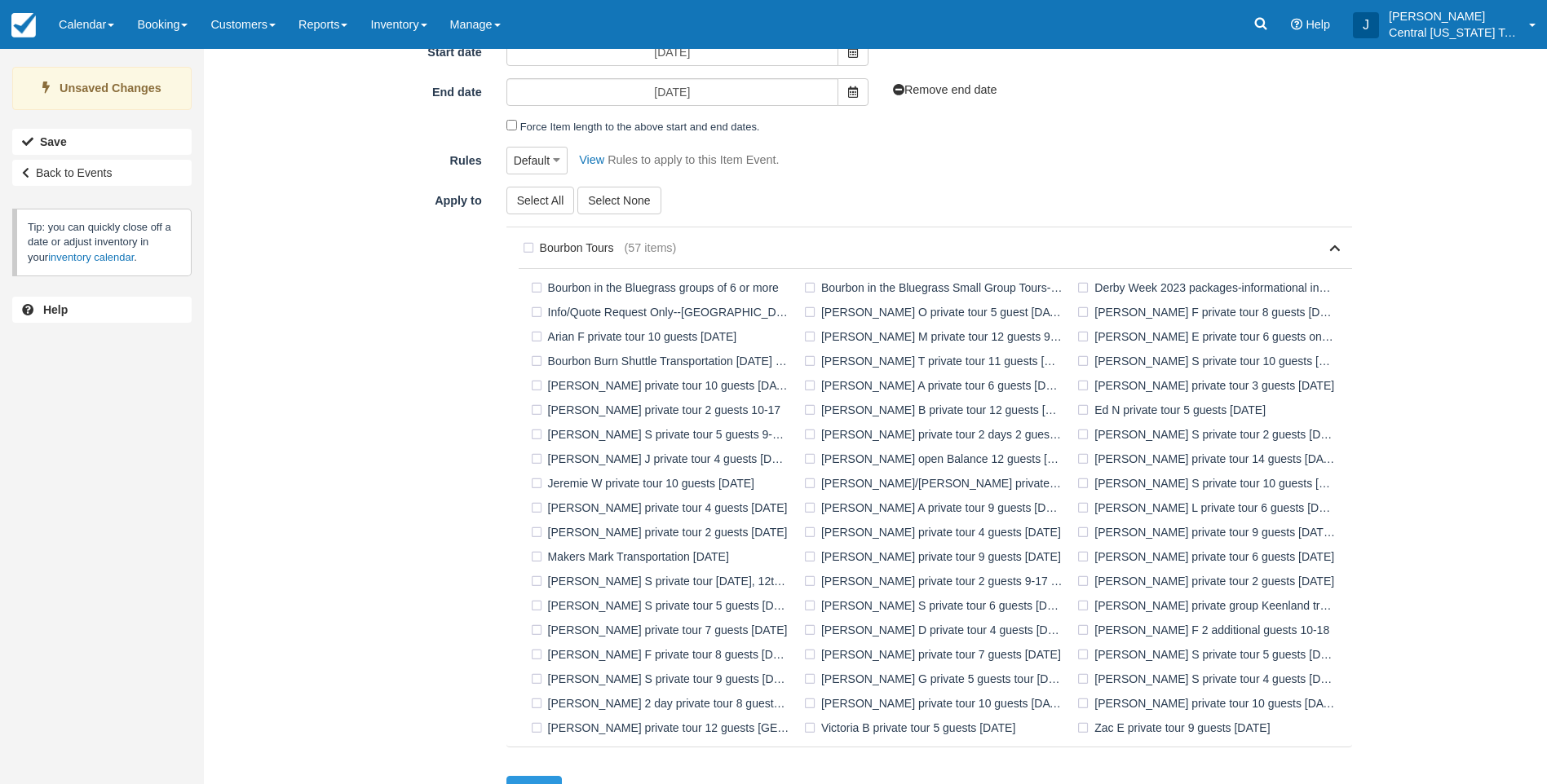
scroll to position [373, 0]
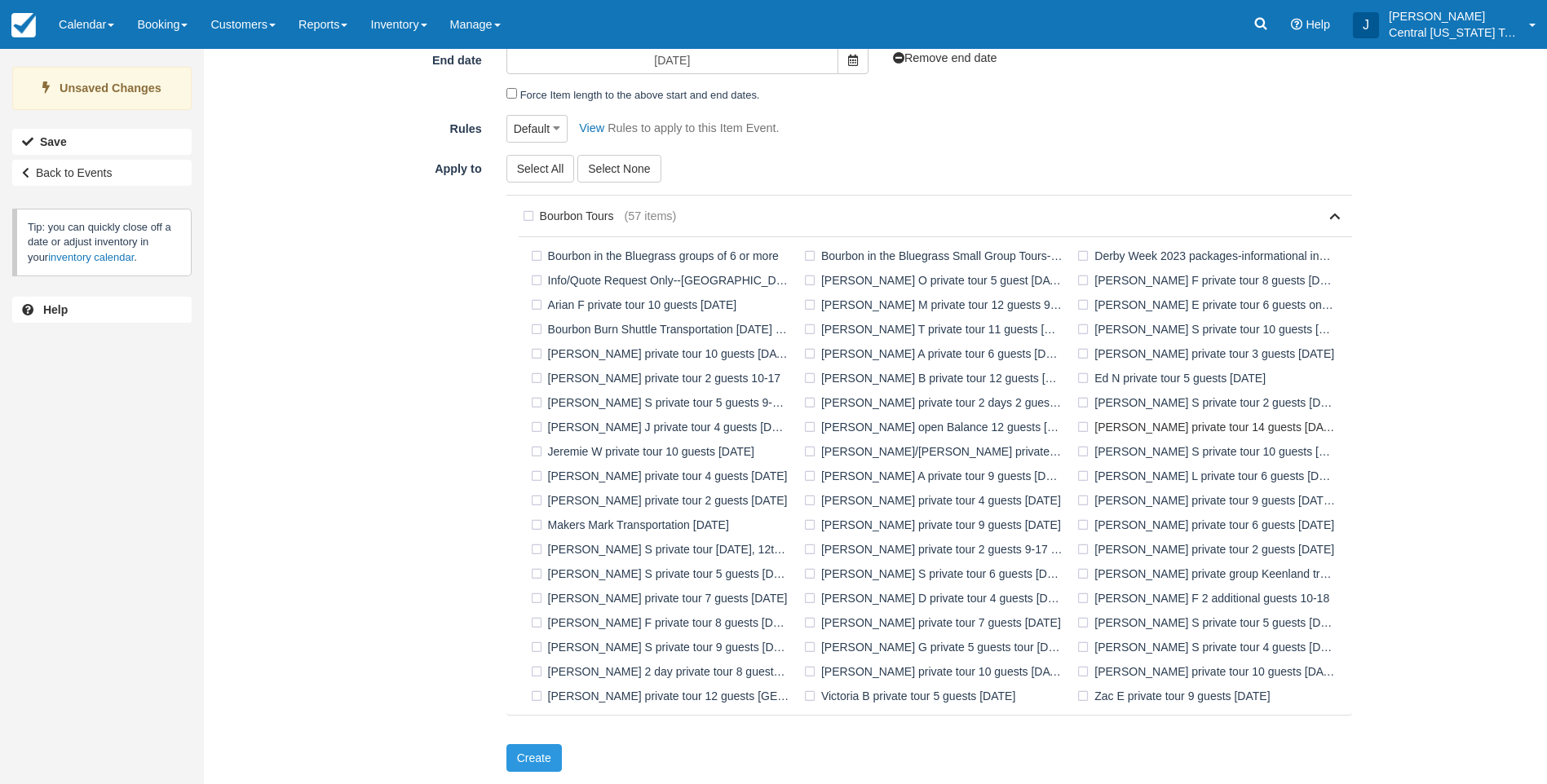
click at [1129, 429] on label "[PERSON_NAME] private tour 14 guests [DATE]" at bounding box center [1209, 426] width 273 height 25
checkbox input "true"
click at [536, 744] on button "Create" at bounding box center [533, 758] width 56 height 27
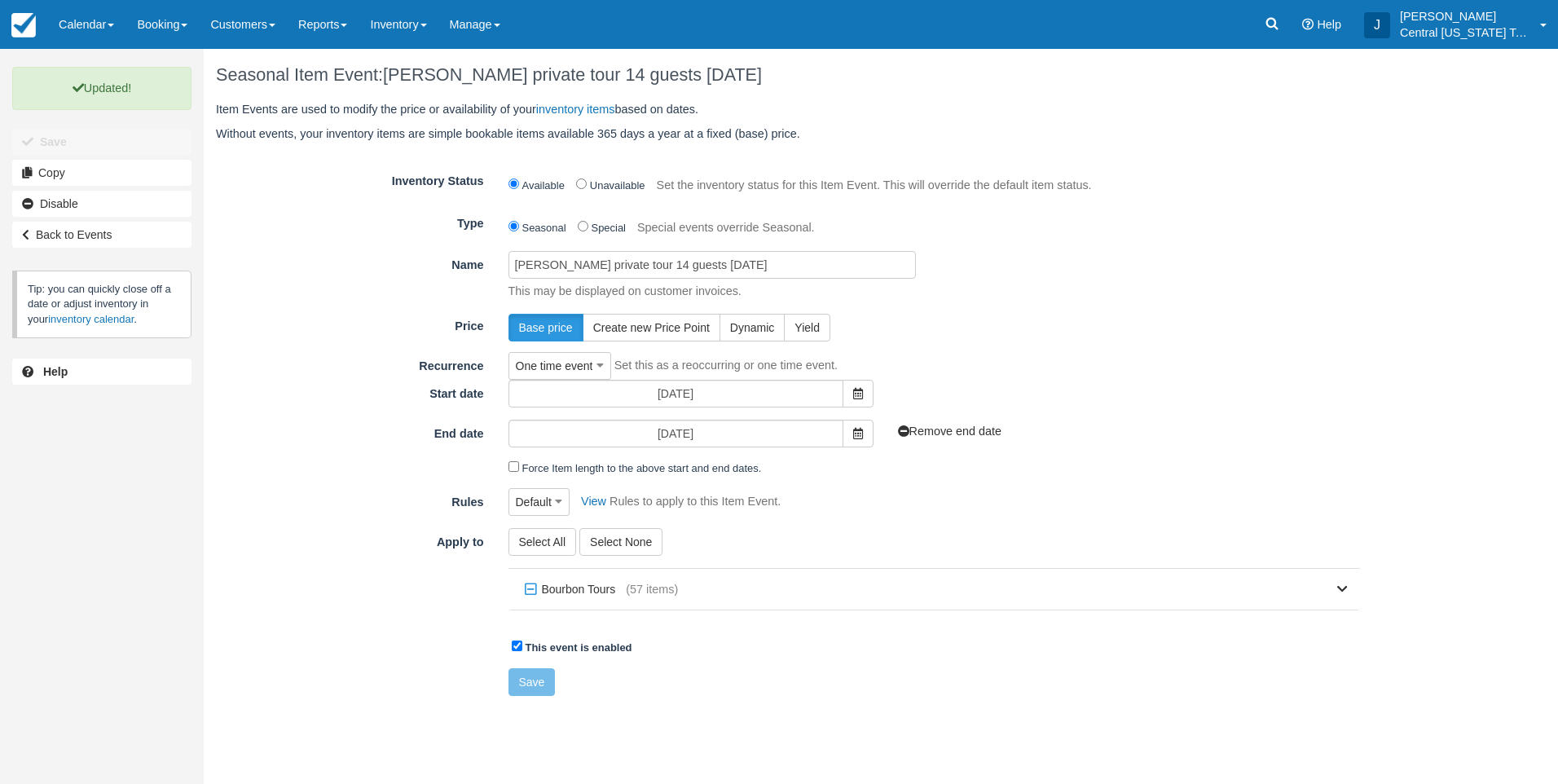
drag, startPoint x: 1167, startPoint y: 622, endPoint x: 867, endPoint y: 513, distance: 319.2
click at [1167, 622] on div "Select All Select None Bourbon Tours (57 items) Bourbon in the Bluegrass groups…" at bounding box center [935, 577] width 877 height 99
